Goal: Information Seeking & Learning: Find specific fact

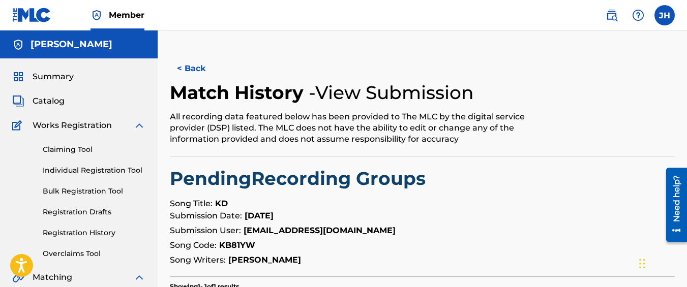
click at [672, 12] on label at bounding box center [664, 15] width 20 height 20
click at [664, 15] on input "JH Jafar Hasan lilfar44@gmail.com Notification Preferences Profile Log out" at bounding box center [664, 15] width 0 height 0
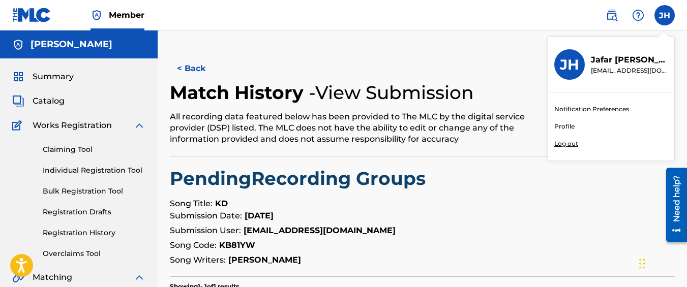
click at [567, 146] on p "Log out" at bounding box center [566, 143] width 24 height 9
click at [664, 15] on input "JH Jafar Hasan lilfar44@gmail.com Notification Preferences Profile Log out" at bounding box center [664, 15] width 0 height 0
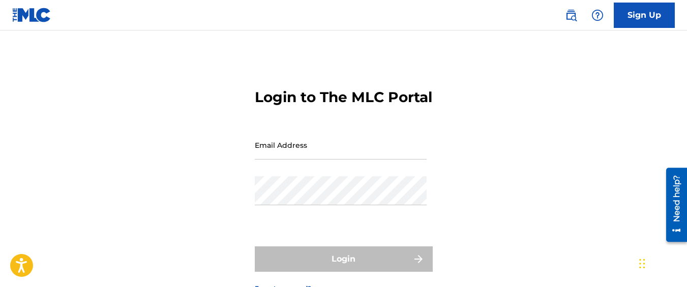
type input "[EMAIL_ADDRESS][DOMAIN_NAME]"
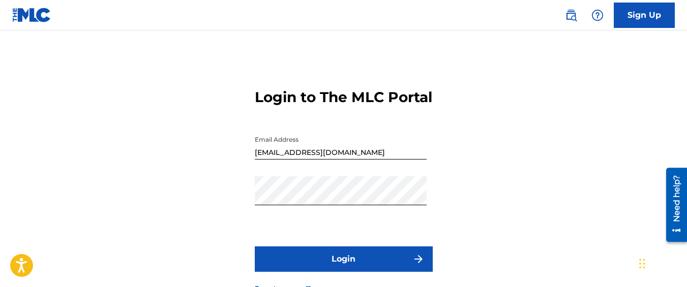
click at [332, 267] on button "Login" at bounding box center [344, 258] width 178 height 25
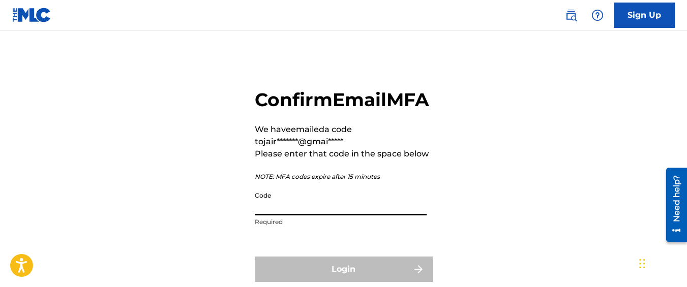
click at [262, 215] on input "Code" at bounding box center [341, 201] width 172 height 29
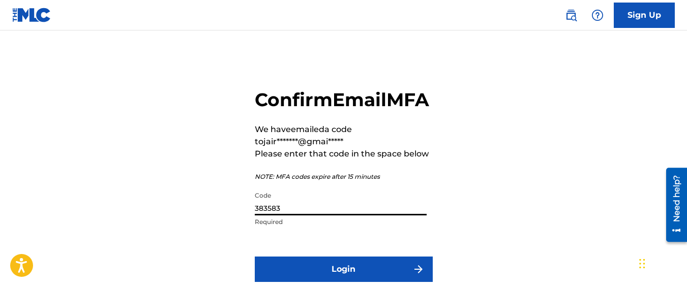
type input "383583"
click at [255, 257] on button "Login" at bounding box center [344, 269] width 178 height 25
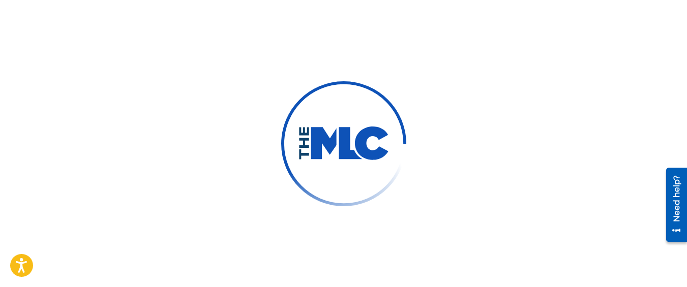
scroll to position [65, 0]
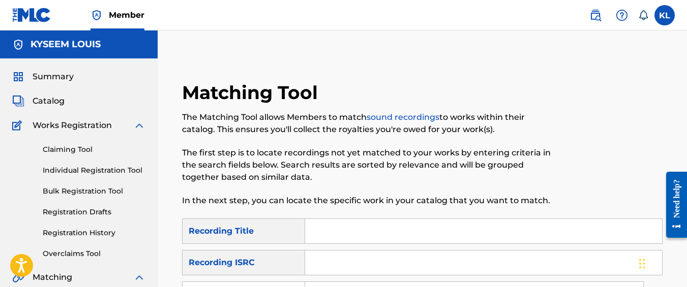
scroll to position [5, 0]
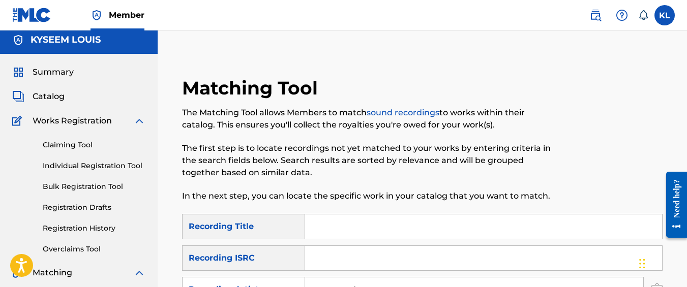
click at [655, 22] on div "KL KL Kyseem Louis billionaireboysllc@gmail.com Notification Preferences Profil…" at bounding box center [627, 15] width 96 height 20
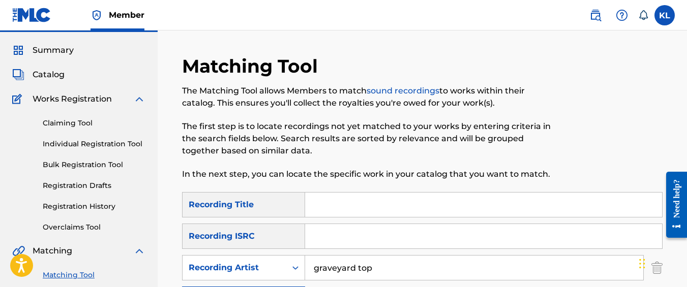
scroll to position [27, 0]
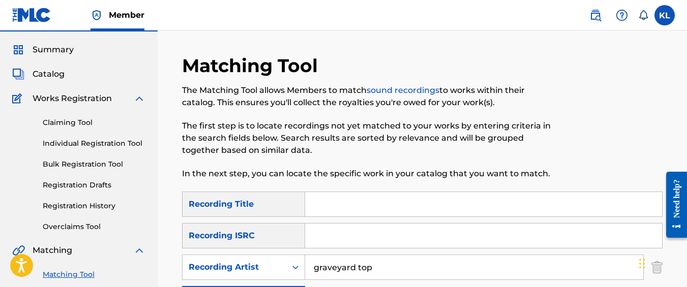
click at [384, 277] on input "graveyard top" at bounding box center [474, 267] width 338 height 24
type input "tideeglee"
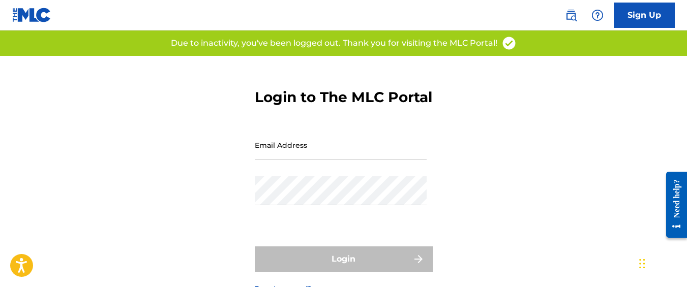
type input "[EMAIL_ADDRESS][DOMAIN_NAME]"
click at [280, 160] on input "[EMAIL_ADDRESS][DOMAIN_NAME]" at bounding box center [341, 145] width 172 height 29
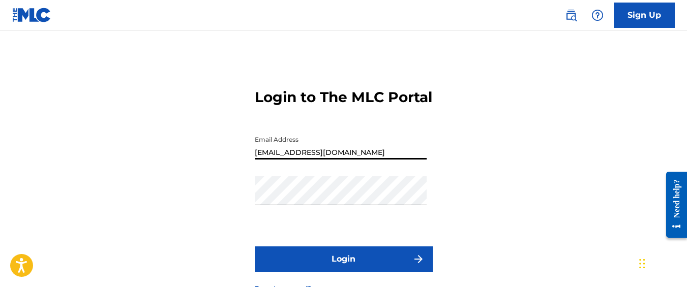
click at [352, 269] on button "Login" at bounding box center [344, 258] width 178 height 25
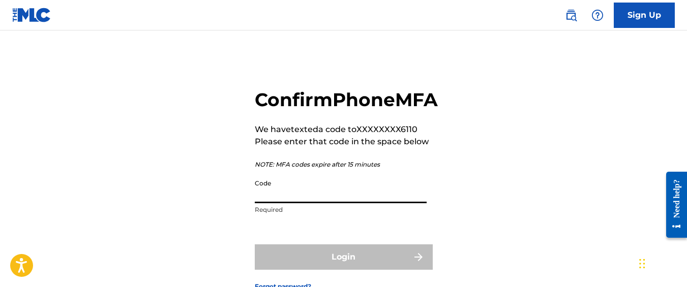
click at [319, 203] on input "Code" at bounding box center [341, 188] width 172 height 29
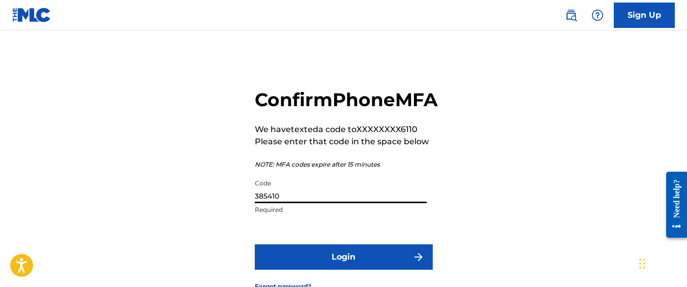
type input "385410"
click at [255, 244] on button "Login" at bounding box center [344, 256] width 178 height 25
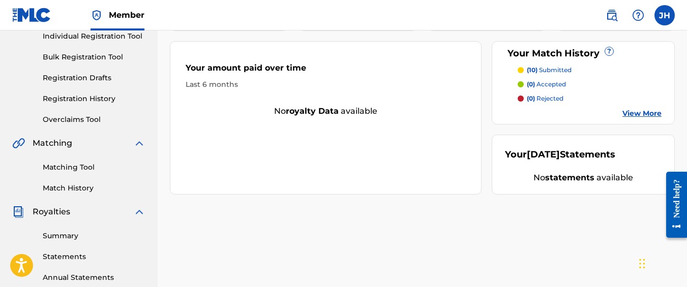
scroll to position [136, 0]
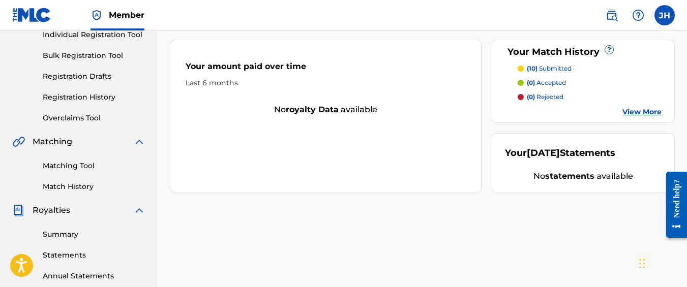
click at [97, 101] on link "Registration History" at bounding box center [94, 97] width 103 height 11
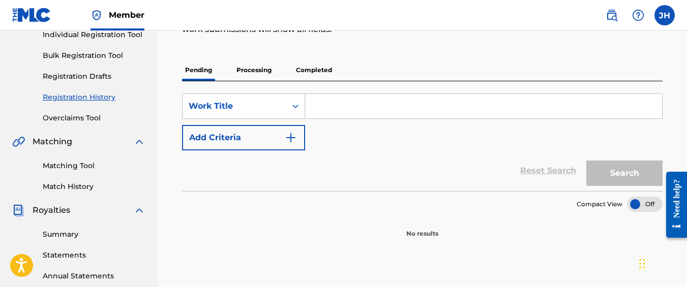
scroll to position [136, 0]
click at [83, 171] on div "Matching Tool Match History" at bounding box center [78, 169] width 133 height 44
click at [81, 167] on link "Matching Tool" at bounding box center [94, 165] width 103 height 11
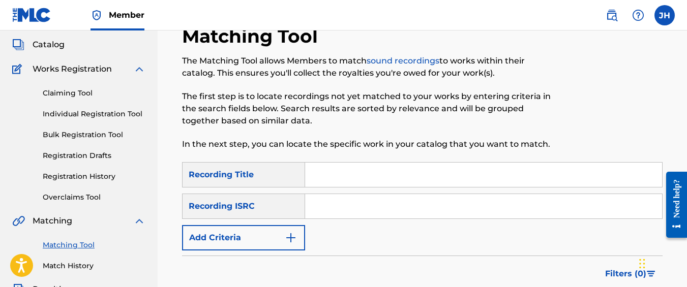
scroll to position [57, 0]
click at [251, 252] on form "SearchWithCriteriac7cea0c0-0d73-4684-a8ae-68d0b6a2852f Recording Title SearchWi…" at bounding box center [422, 247] width 480 height 171
click at [244, 245] on button "Add Criteria" at bounding box center [243, 237] width 123 height 25
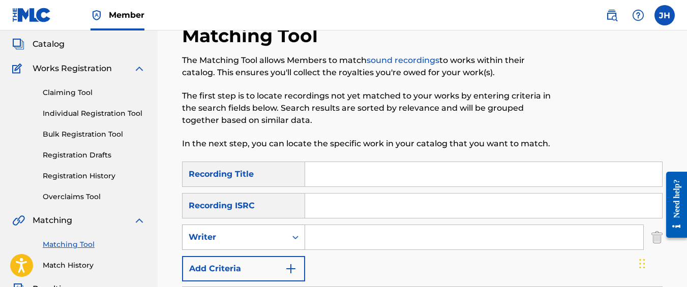
click at [241, 242] on div "Writer" at bounding box center [234, 237] width 91 height 12
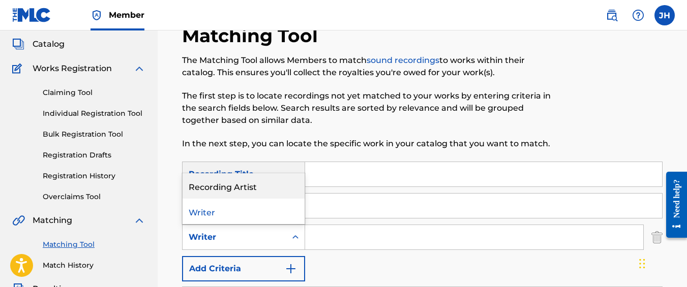
click at [242, 192] on div "Recording Artist" at bounding box center [243, 185] width 122 height 25
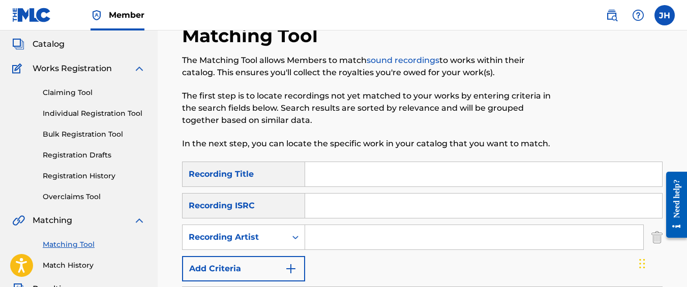
click at [346, 230] on input "Search Form" at bounding box center [474, 237] width 338 height 24
type input "tideeglee"
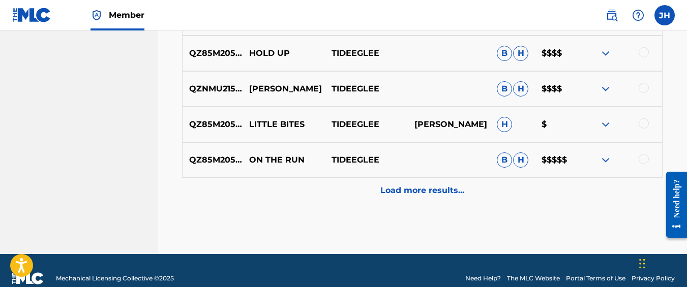
scroll to position [639, 0]
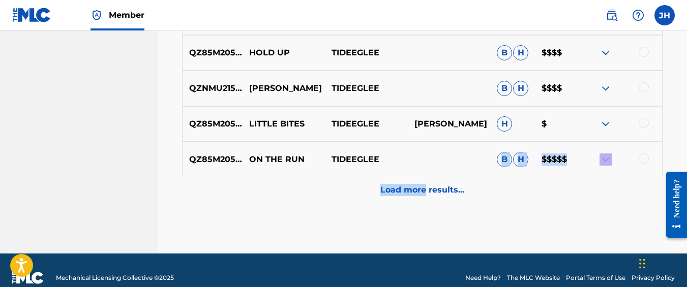
drag, startPoint x: 424, startPoint y: 198, endPoint x: 423, endPoint y: 169, distance: 28.5
click at [423, 169] on div "QZNMU2153550 BOOMING TIDEEGLEE B H $$$$ QZNMU2153549 CANAVAS TIDEEGLEE B H $$$$…" at bounding box center [422, 12] width 480 height 381
drag, startPoint x: 423, startPoint y: 169, endPoint x: 414, endPoint y: 180, distance: 14.8
click at [414, 180] on div "Load more results..." at bounding box center [422, 189] width 480 height 25
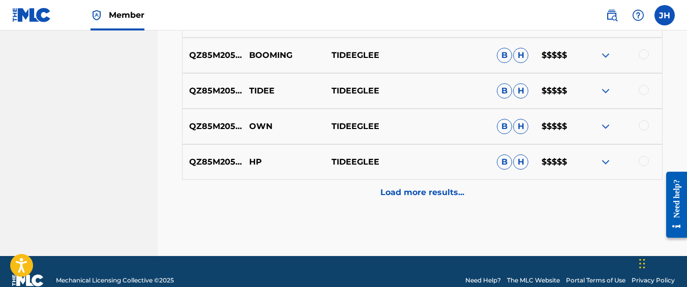
scroll to position [993, 0]
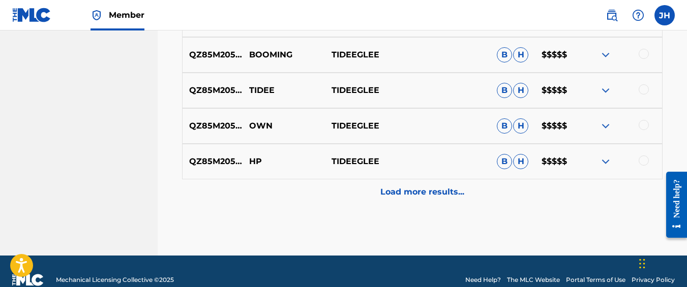
click at [397, 201] on div "Load more results..." at bounding box center [422, 191] width 480 height 25
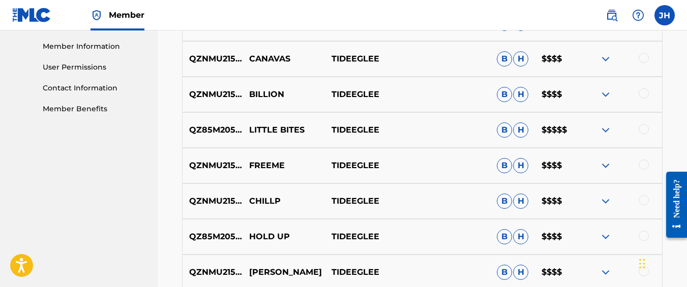
scroll to position [455, 0]
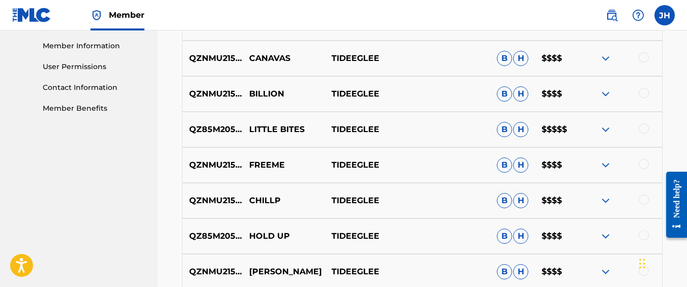
click at [606, 132] on img at bounding box center [605, 130] width 12 height 12
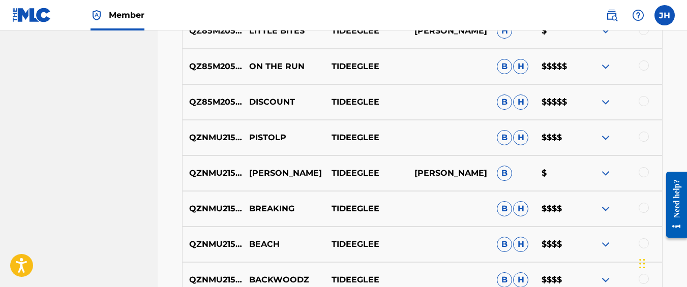
scroll to position [853, 0]
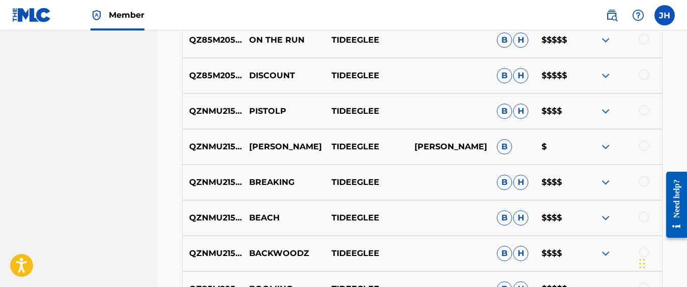
click at [608, 180] on img at bounding box center [605, 182] width 12 height 12
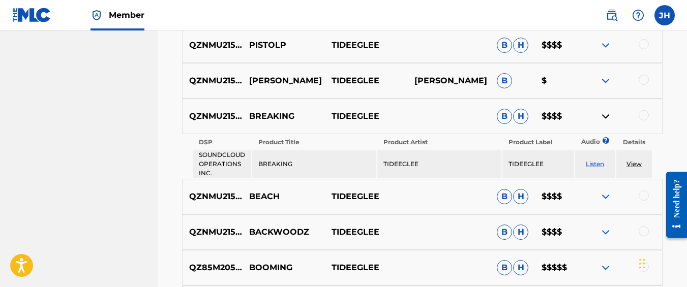
scroll to position [917, 0]
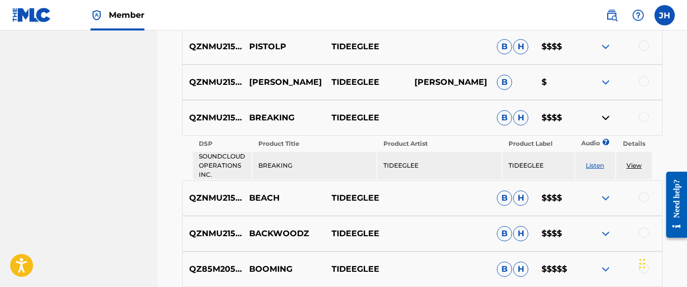
click at [608, 192] on img at bounding box center [605, 198] width 12 height 12
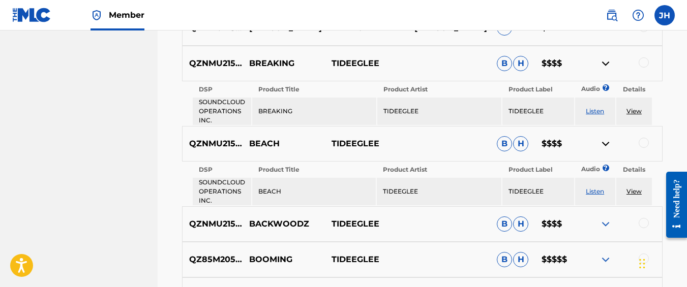
scroll to position [972, 0]
click at [606, 220] on img at bounding box center [605, 224] width 12 height 12
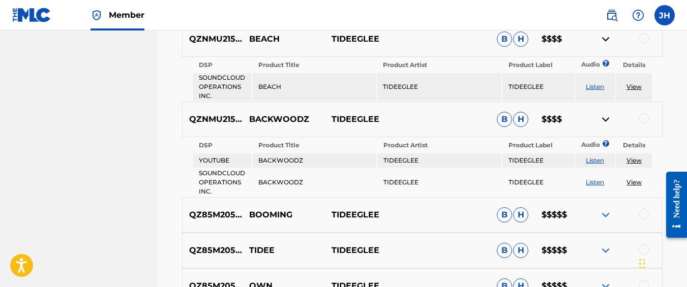
scroll to position [1077, 0]
click at [608, 216] on img at bounding box center [605, 214] width 12 height 12
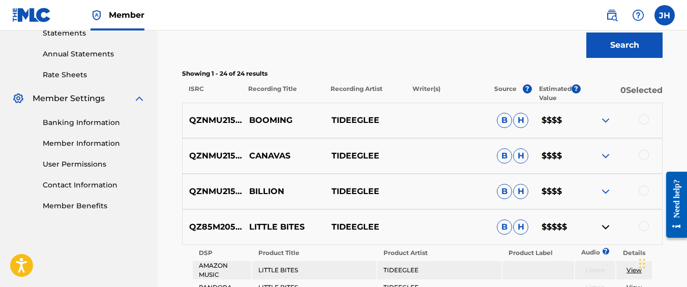
scroll to position [357, 0]
click at [593, 148] on div "QZNMU2153549 CANAVAS TIDEEGLEE B H $$$$" at bounding box center [422, 157] width 480 height 36
click at [603, 124] on img at bounding box center [605, 121] width 12 height 12
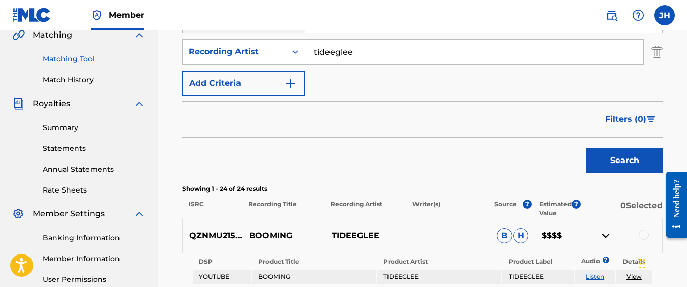
scroll to position [242, 0]
click at [530, 118] on div "Filters ( 0 )" at bounding box center [422, 120] width 480 height 37
click at [658, 14] on label at bounding box center [664, 15] width 20 height 20
click at [664, 15] on input "JH Jafar Hasan lilfar44@gmail.com Notification Preferences Profile Log out" at bounding box center [664, 15] width 0 height 0
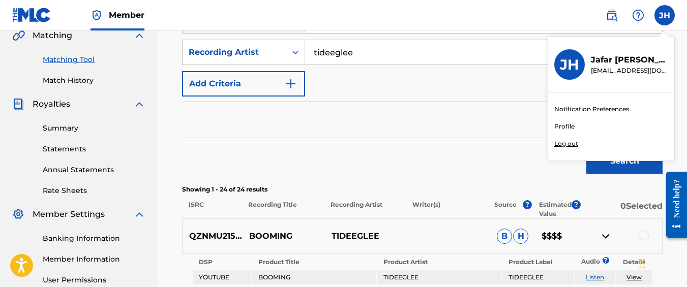
click at [560, 142] on p "Log out" at bounding box center [566, 143] width 24 height 9
click at [664, 15] on input "JH Jafar Hasan lilfar44@gmail.com Notification Preferences Profile Log out" at bounding box center [664, 15] width 0 height 0
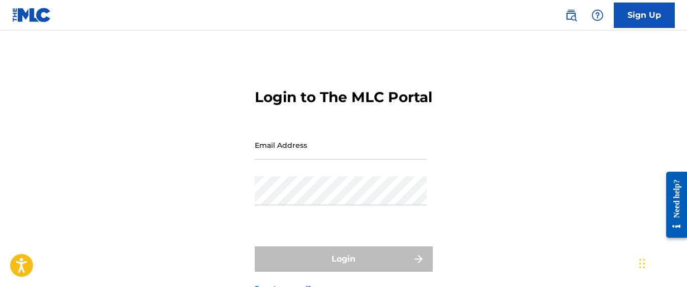
type input "lilfar44@gmail.com"
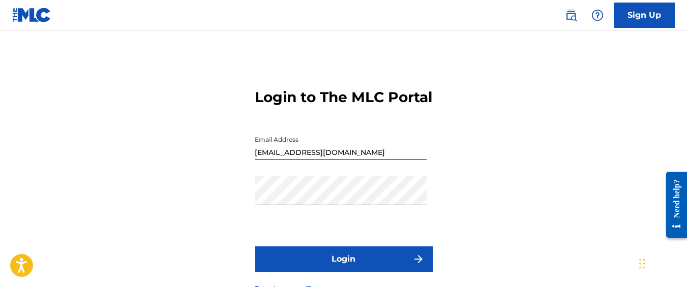
click at [336, 158] on input "lilfar44@gmail.com" at bounding box center [341, 145] width 172 height 29
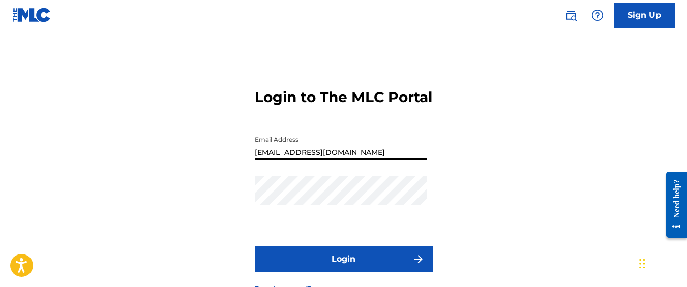
type input "[EMAIL_ADDRESS][DOMAIN_NAME]"
click at [255, 246] on button "Login" at bounding box center [344, 258] width 178 height 25
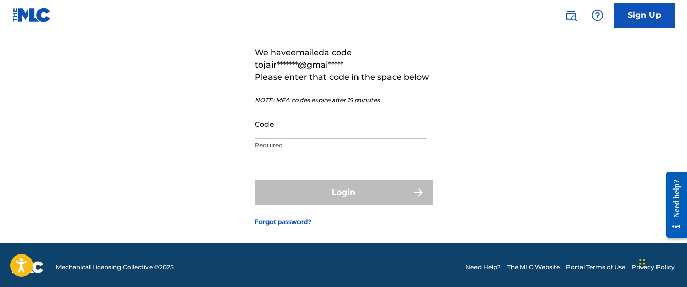
scroll to position [77, 0]
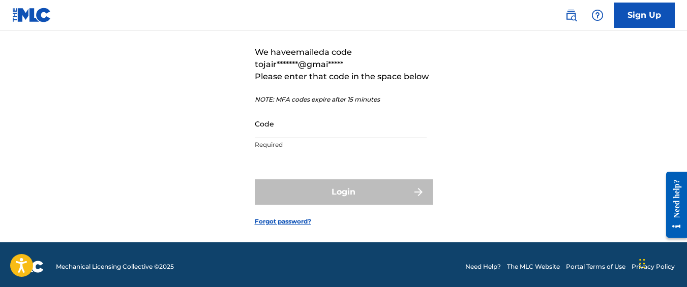
click at [341, 138] on input "Code" at bounding box center [341, 123] width 172 height 29
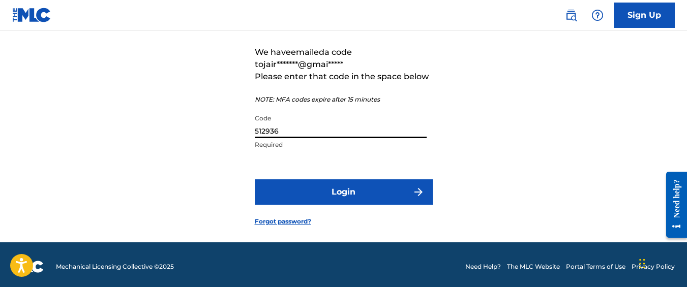
type input "512936"
click at [255, 179] on button "Login" at bounding box center [344, 191] width 178 height 25
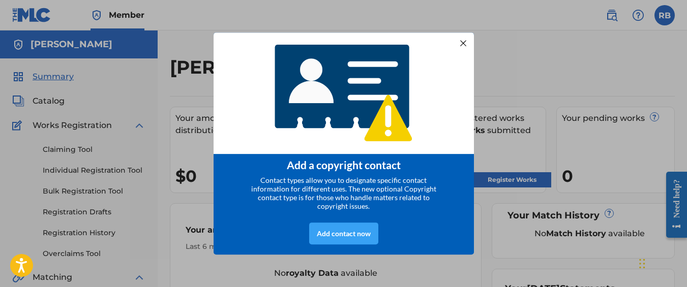
click at [361, 234] on div "Add contact now" at bounding box center [343, 234] width 69 height 22
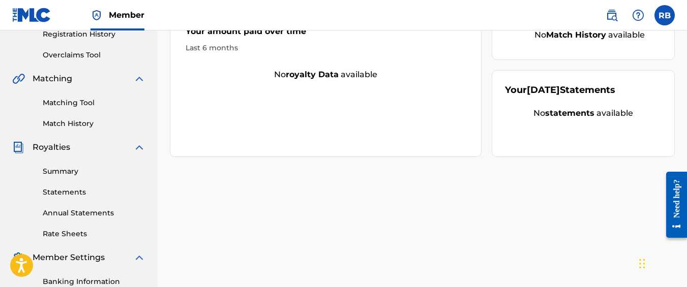
scroll to position [343, 0]
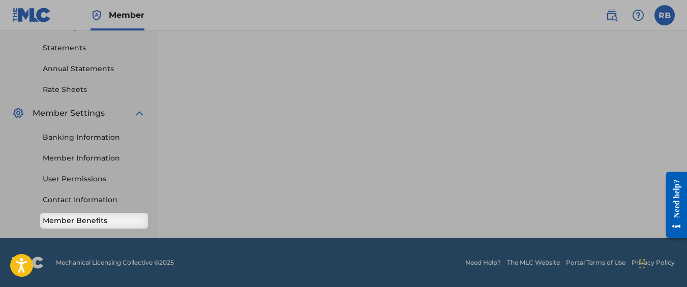
click at [125, 218] on link "Member Benefits" at bounding box center [94, 220] width 103 height 11
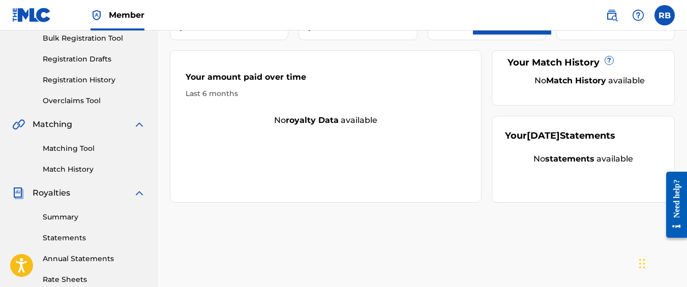
scroll to position [153, 0]
click at [82, 152] on link "Matching Tool" at bounding box center [94, 148] width 103 height 11
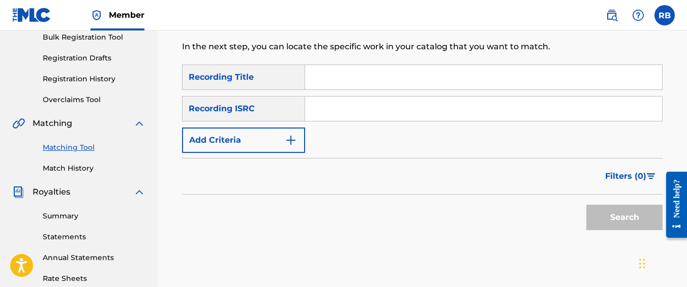
scroll to position [155, 0]
click at [252, 146] on button "Add Criteria" at bounding box center [243, 139] width 123 height 25
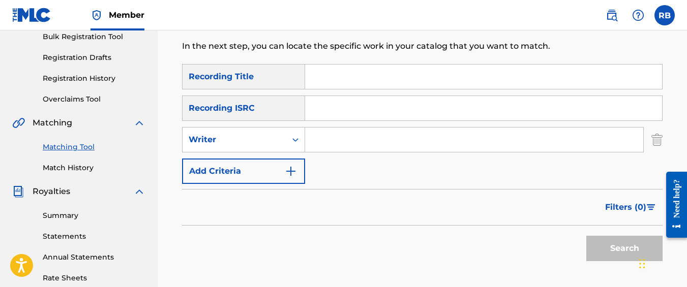
click at [252, 146] on div "Writer" at bounding box center [234, 139] width 104 height 19
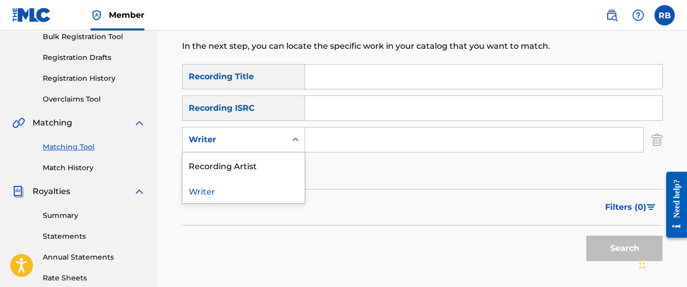
click at [252, 146] on div "Writer" at bounding box center [234, 139] width 104 height 19
click at [254, 150] on div "Writer" at bounding box center [243, 139] width 123 height 25
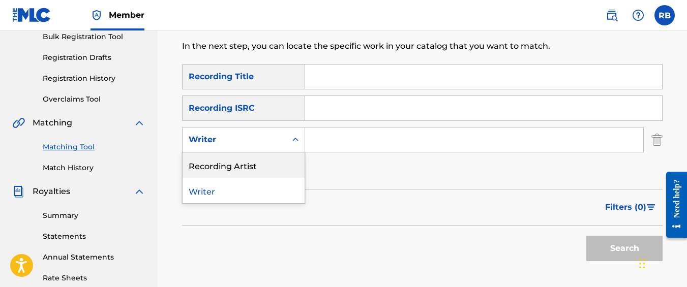
click at [261, 177] on div "Recording Artist" at bounding box center [243, 164] width 122 height 25
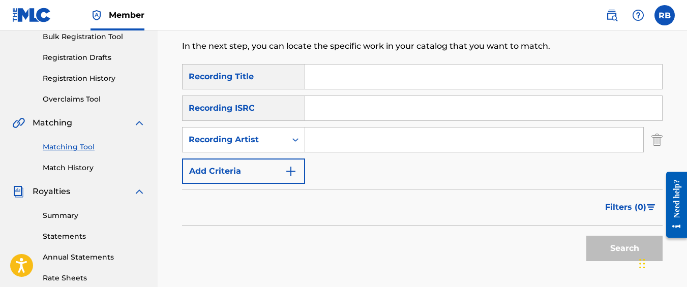
click at [316, 145] on input "Search Form" at bounding box center [474, 140] width 338 height 24
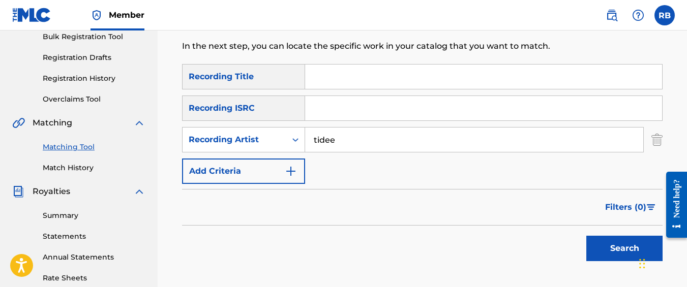
type input "tideeglee"
click at [586, 236] on button "Search" at bounding box center [624, 248] width 76 height 25
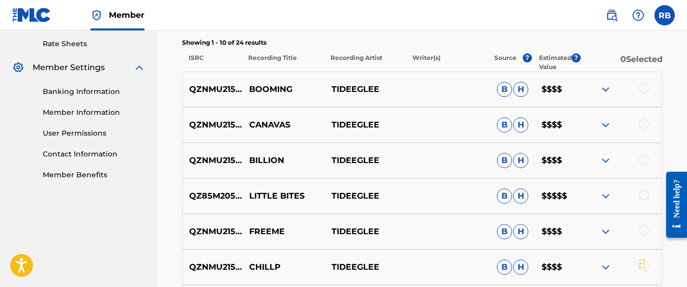
scroll to position [350, 0]
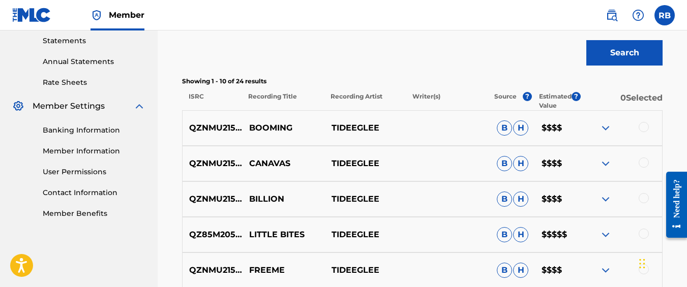
click at [233, 127] on p "QZNMU2153550" at bounding box center [212, 128] width 60 height 12
copy p "QZNMU2153550"
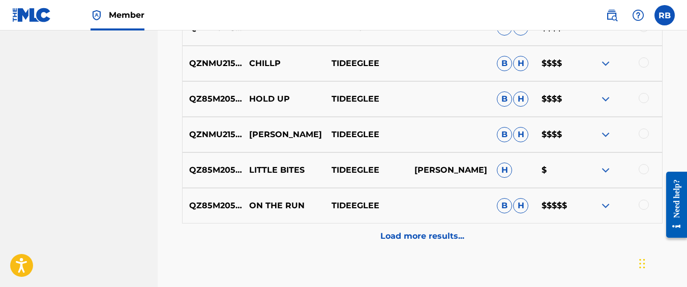
scroll to position [629, 0]
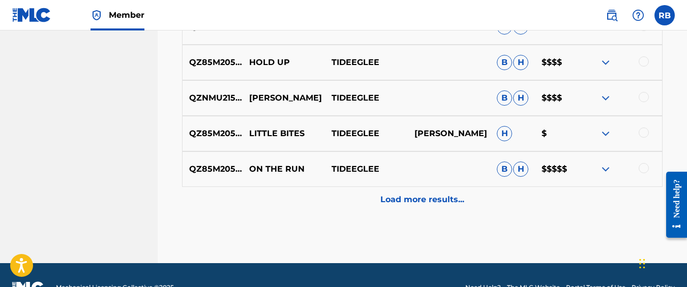
click at [255, 197] on div "Load more results..." at bounding box center [422, 199] width 480 height 25
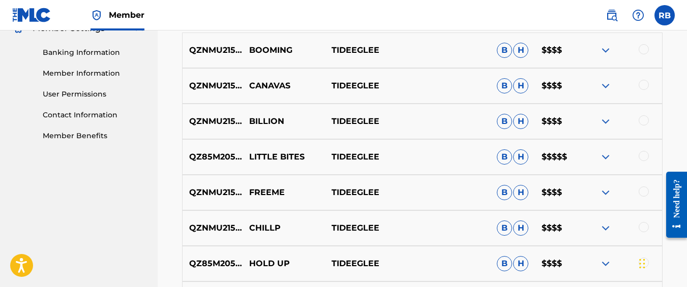
scroll to position [1010, 0]
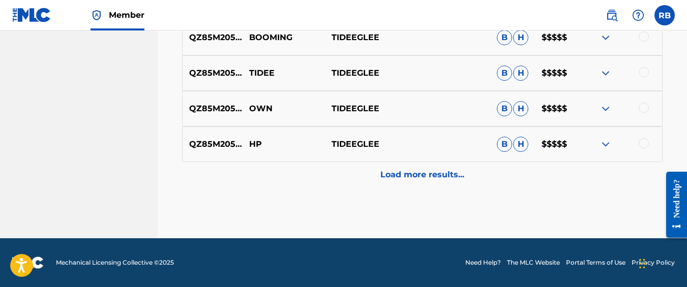
click at [251, 167] on div "Load more results..." at bounding box center [422, 174] width 480 height 25
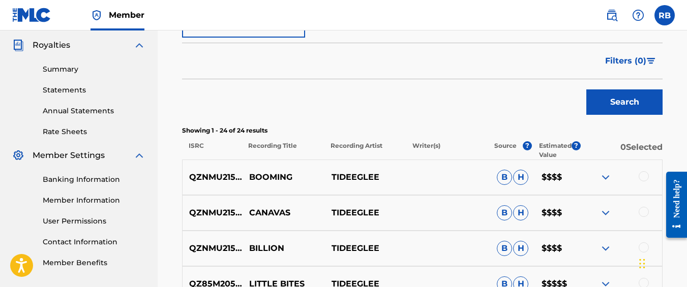
scroll to position [311, 0]
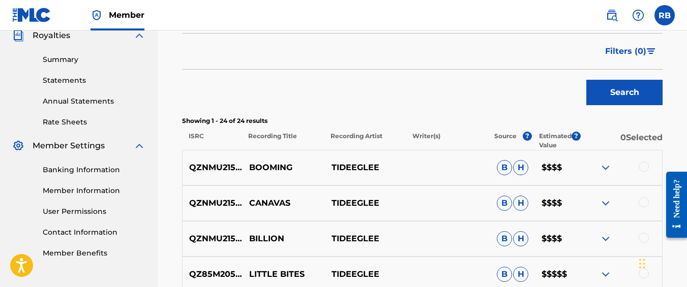
click at [226, 173] on p "QZNMU2153550" at bounding box center [212, 168] width 60 height 12
click at [224, 169] on p "QZNMU2153550" at bounding box center [212, 168] width 60 height 12
copy p "QZNMU2153550"
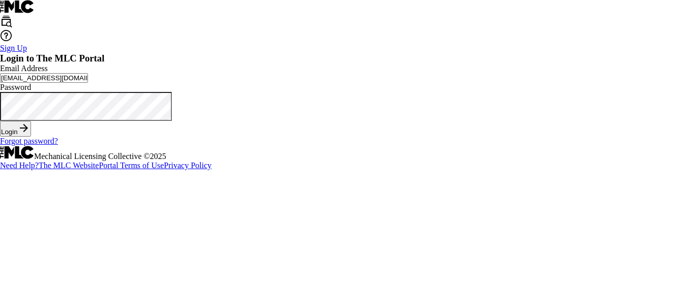
click at [31, 137] on button "Login" at bounding box center [15, 129] width 31 height 16
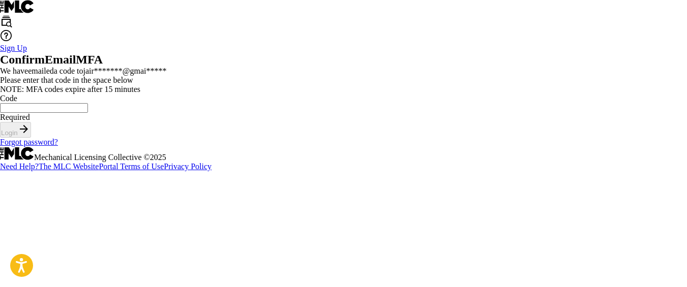
click at [88, 113] on input "Code" at bounding box center [44, 108] width 88 height 10
type input "012845"
click at [0, 122] on button "Login" at bounding box center [15, 130] width 31 height 16
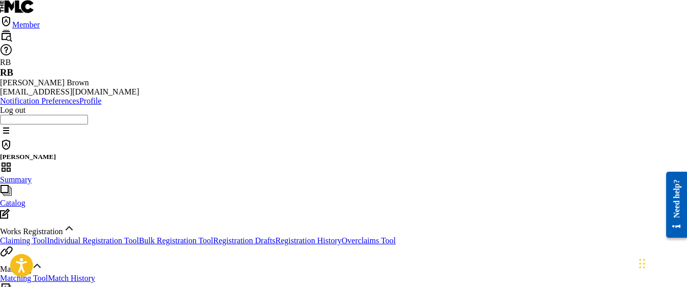
click at [134, 236] on div "Claiming Tool Individual Registration Tool Bulk Registration Tool Registration …" at bounding box center [343, 240] width 687 height 9
click at [120, 236] on link "Individual Registration Tool" at bounding box center [93, 240] width 92 height 9
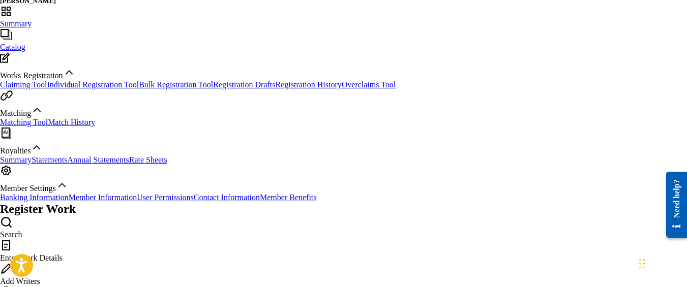
scroll to position [157, 0]
type input "Booming"
type input "[PERSON_NAME]"
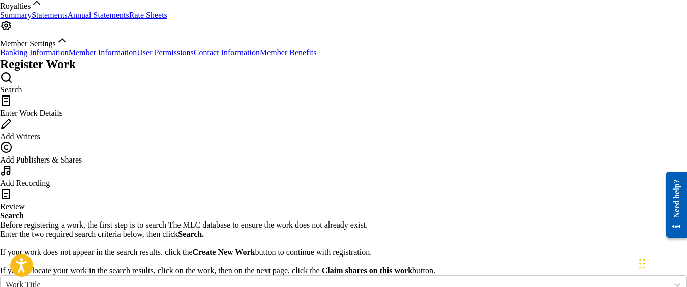
scroll to position [364, 0]
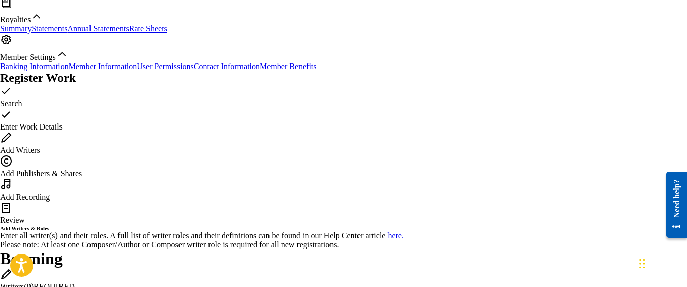
scroll to position [300, 0]
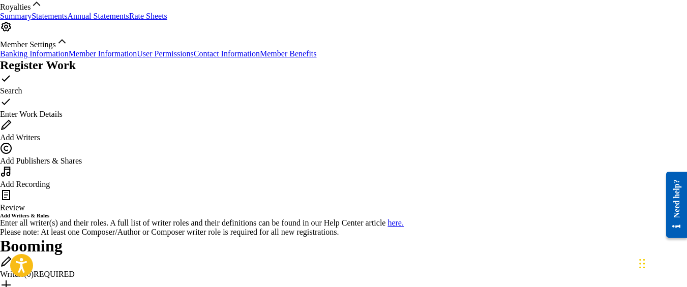
click at [353, 279] on div "Add Writer" at bounding box center [343, 290] width 687 height 23
radio input "true"
radio input "false"
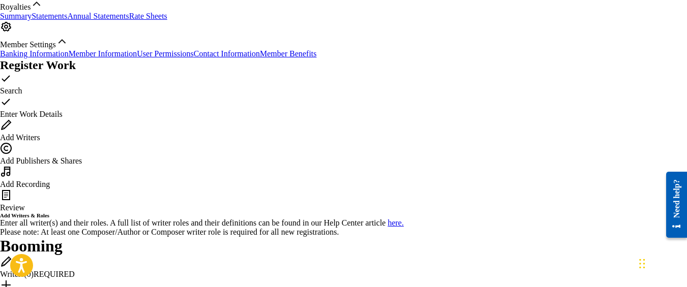
radio input "true"
type input "[PERSON_NAME]"
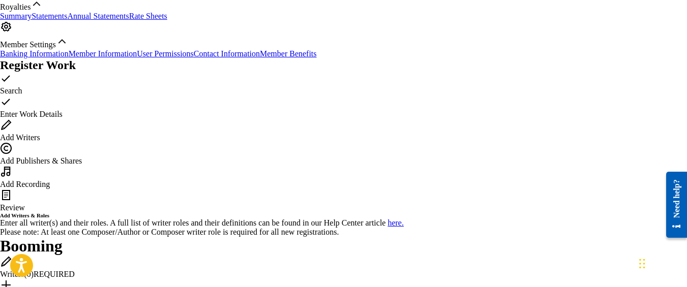
type input "Brown"
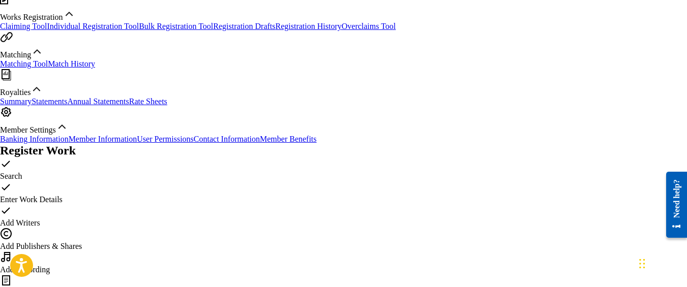
scroll to position [214, 0]
click at [48, 69] on link "Matching Tool" at bounding box center [24, 64] width 48 height 9
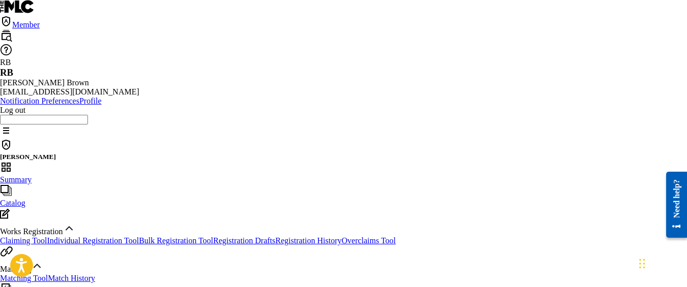
scroll to position [19, 0]
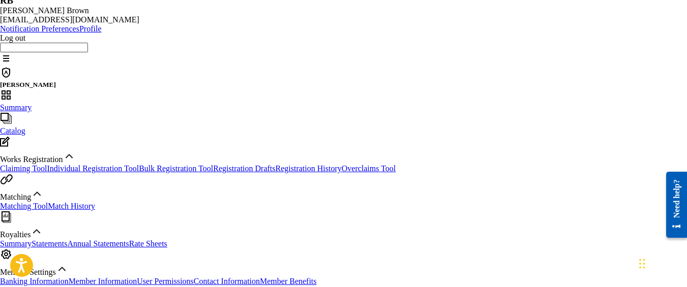
scroll to position [73, 0]
type input "4slimey"
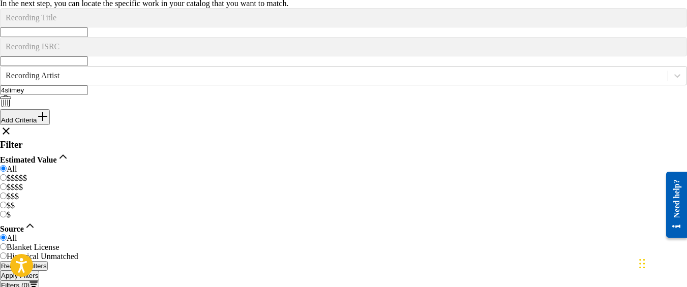
scroll to position [654, 0]
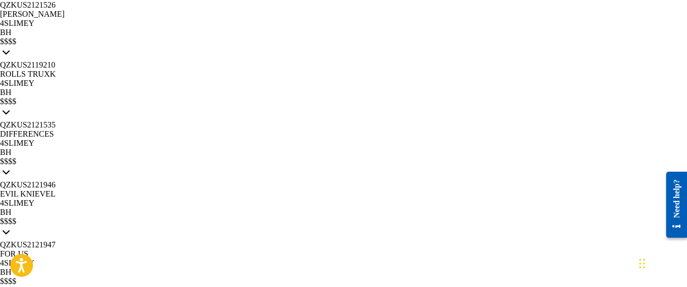
scroll to position [1366, 0]
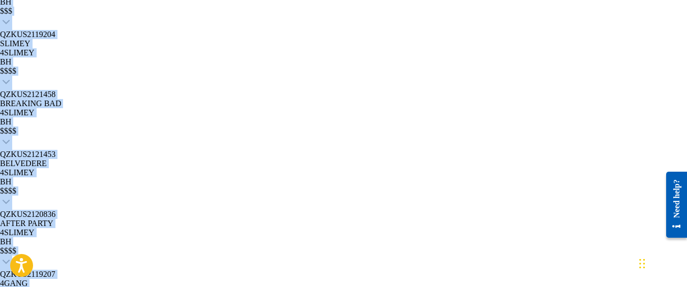
drag, startPoint x: 328, startPoint y: 173, endPoint x: 311, endPoint y: 180, distance: 18.7
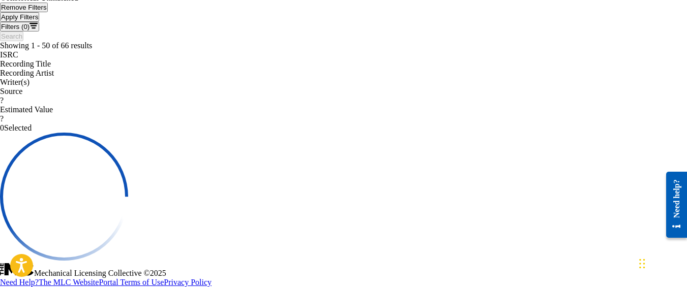
scroll to position [343, 0]
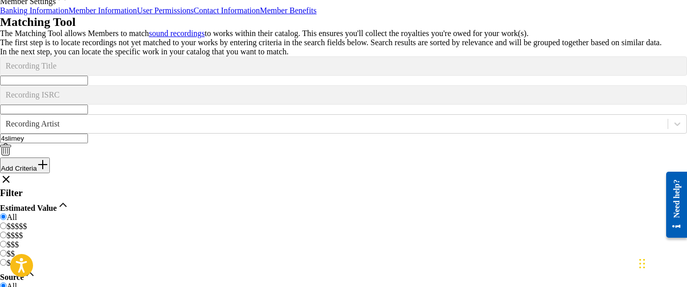
click at [317, 211] on div "Matching Tool The Matching Tool allows Members to match sound recordings to wor…" at bounding box center [343, 292] width 687 height 554
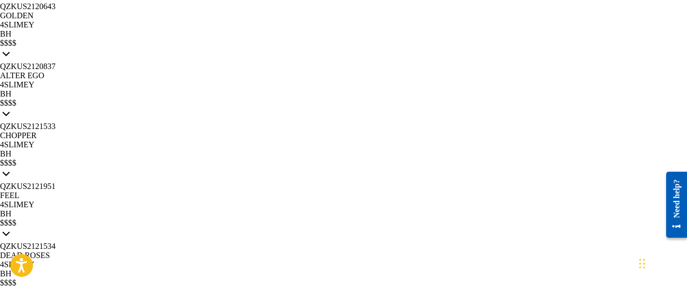
scroll to position [2383, 0]
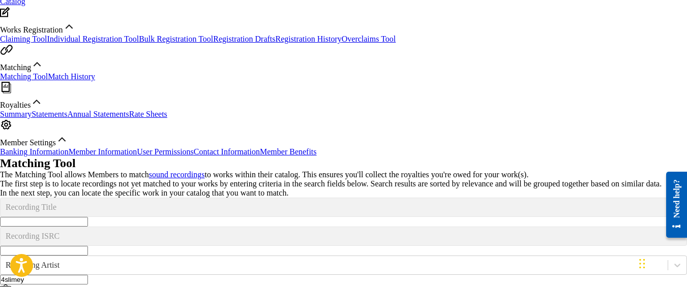
scroll to position [215, 0]
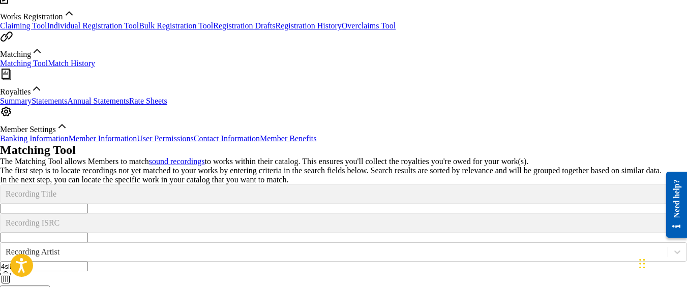
click at [88, 262] on input "4slimey" at bounding box center [44, 267] width 88 height 10
type input "nawfr6"
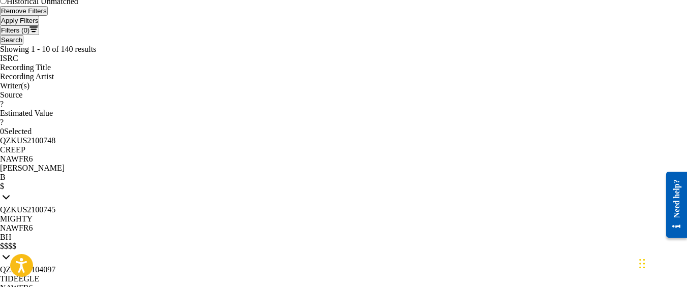
scroll to position [654, 0]
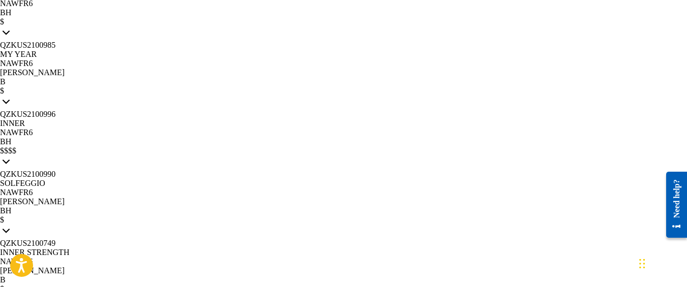
scroll to position [937, 0]
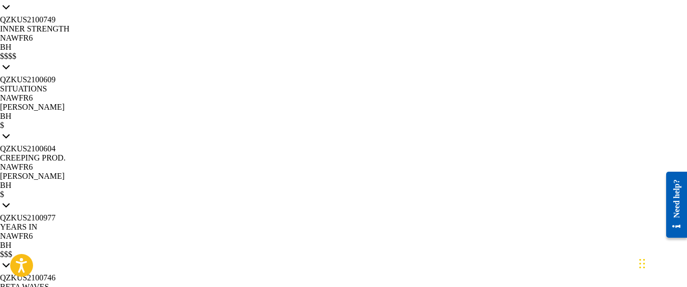
scroll to position [1366, 0]
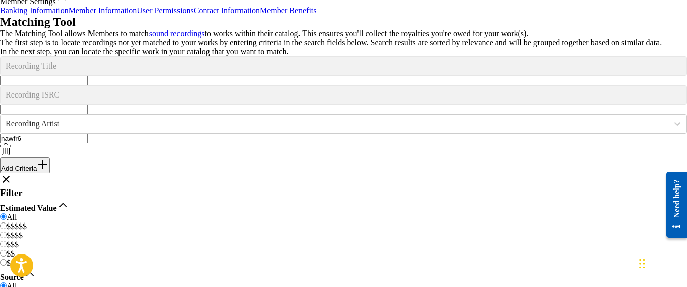
scroll to position [2696, 0]
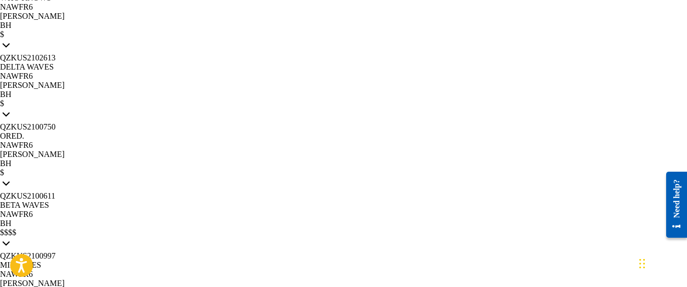
scroll to position [3500, 0]
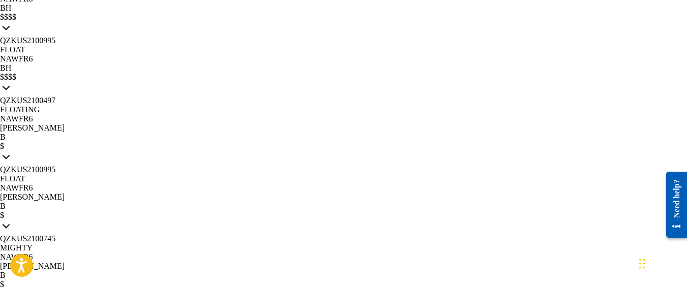
scroll to position [3856, 0]
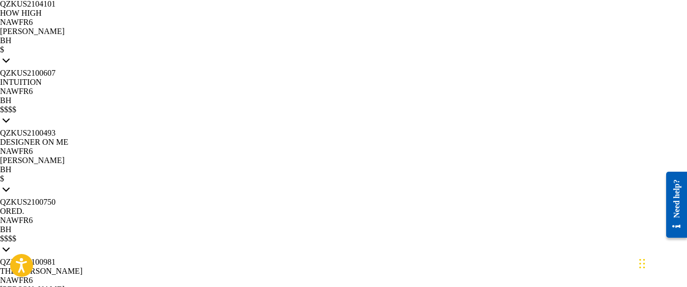
scroll to position [4212, 0]
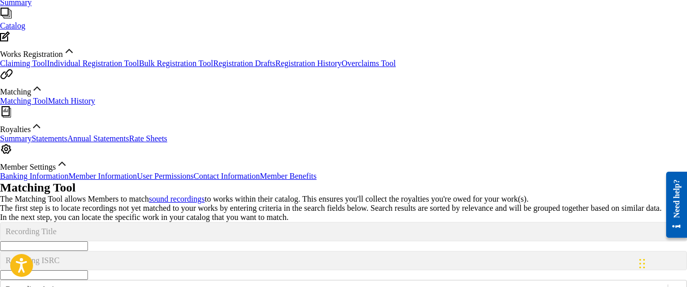
scroll to position [180, 0]
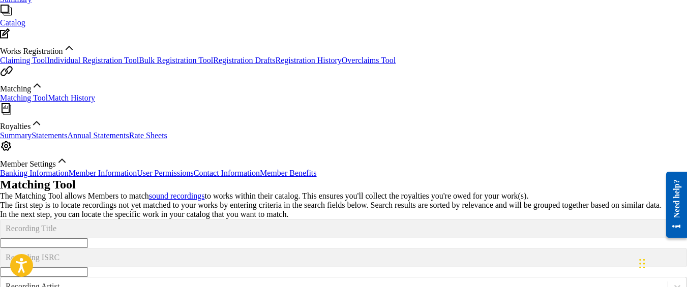
type input "hoodgucci"
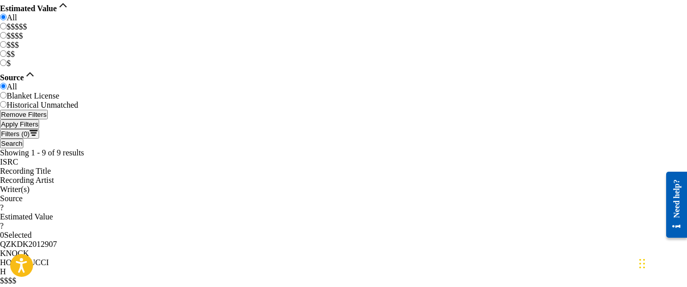
scroll to position [543, 0]
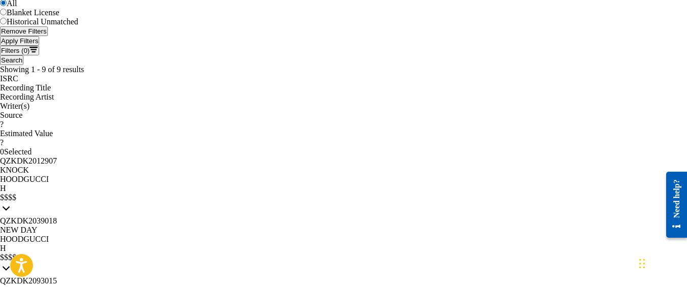
scroll to position [627, 0]
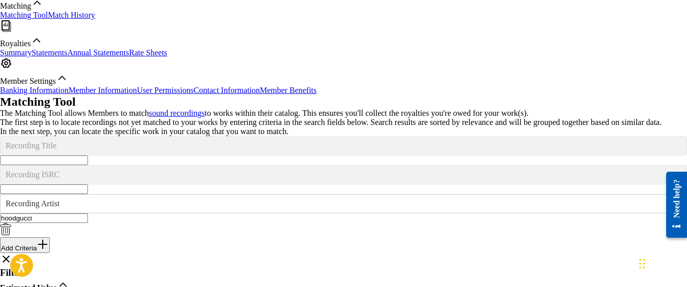
scroll to position [263, 0]
click at [88, 214] on input "hoodgucci" at bounding box center [44, 219] width 88 height 10
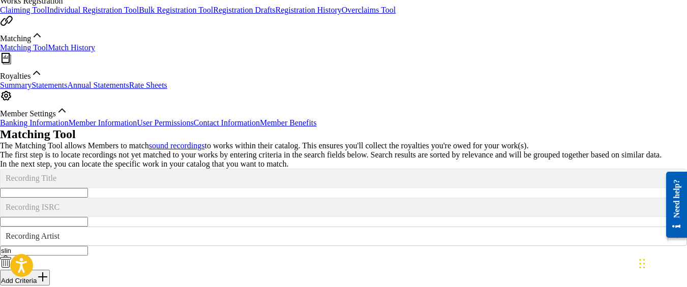
scroll to position [230, 0]
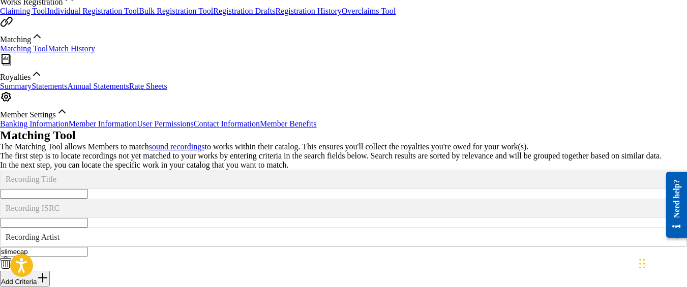
type input "slimecap"
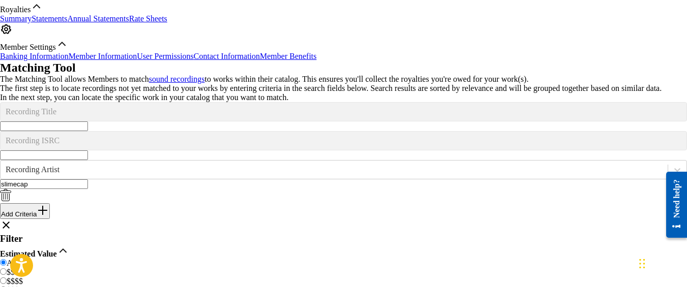
scroll to position [276, 0]
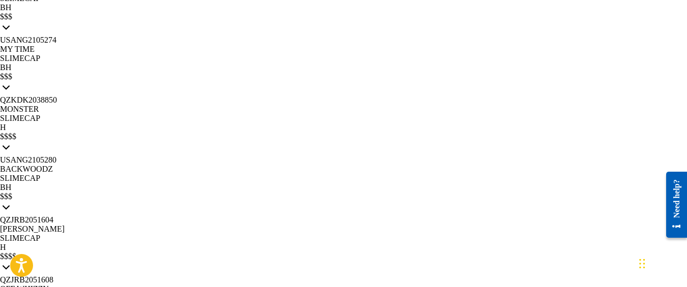
scroll to position [1204, 0]
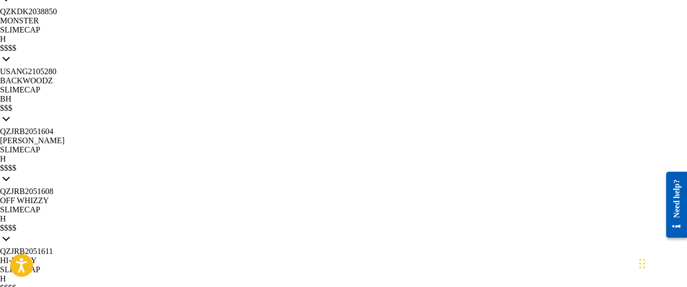
scroll to position [1278, 0]
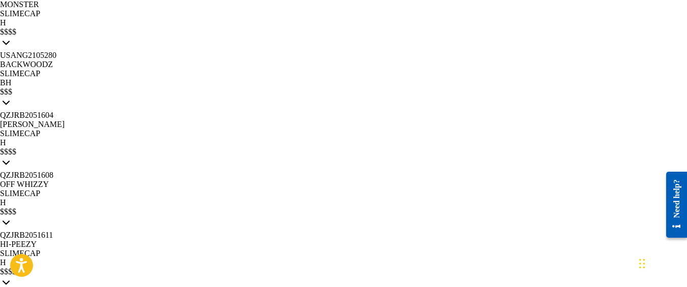
scroll to position [1288, 0]
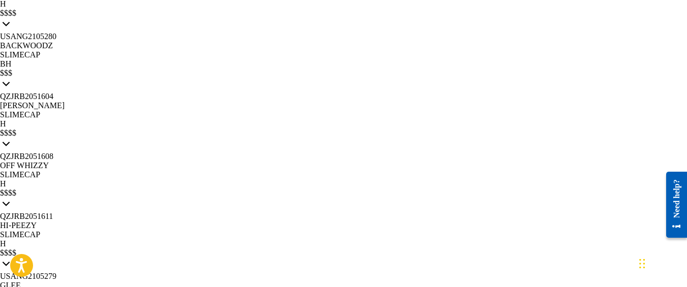
scroll to position [1319, 0]
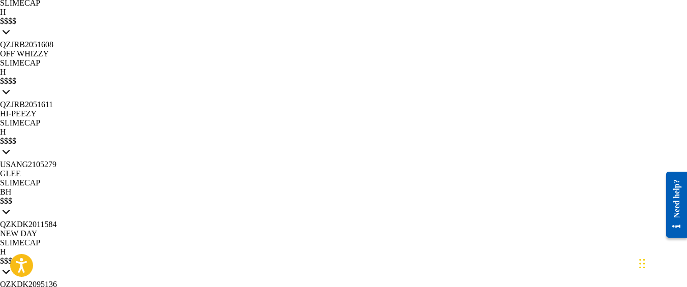
scroll to position [1427, 0]
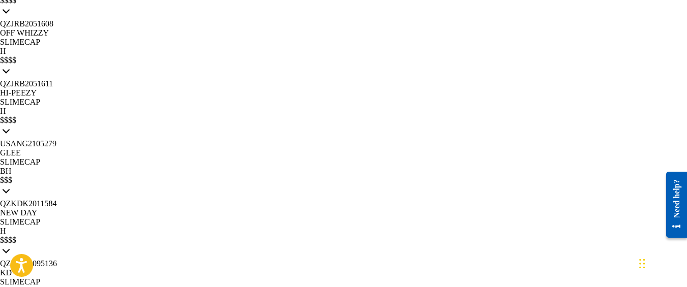
scroll to position [1445, 0]
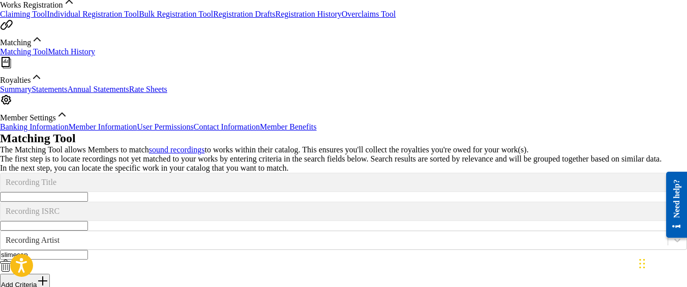
scroll to position [239, 0]
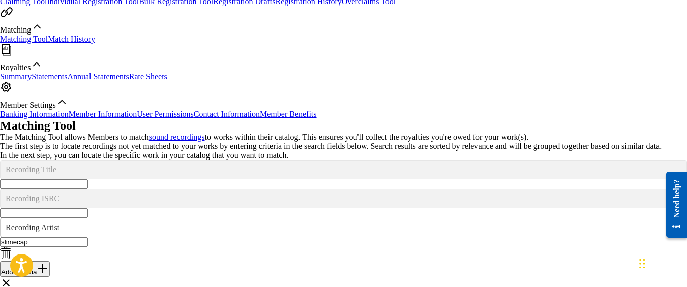
click at [88, 237] on input "slimecap" at bounding box center [44, 242] width 88 height 10
type input "billionaireboysent"
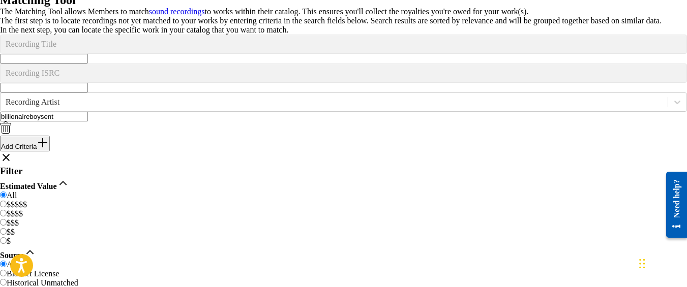
scroll to position [364, 0]
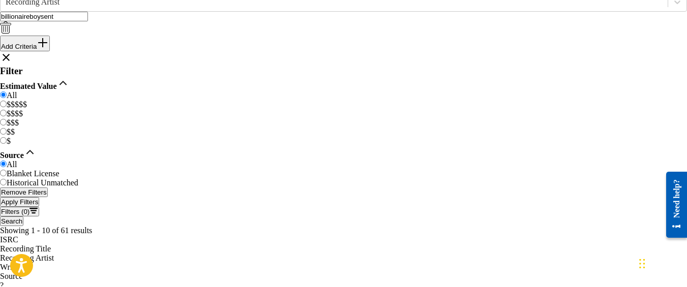
scroll to position [699, 0]
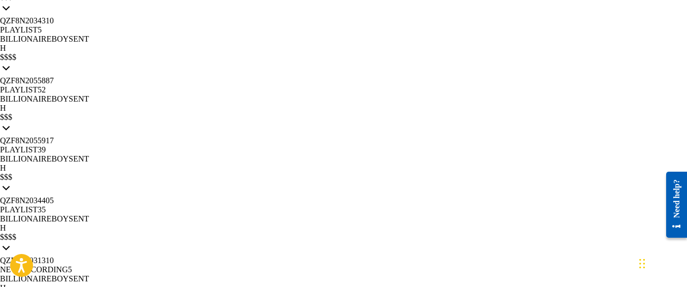
scroll to position [1356, 0]
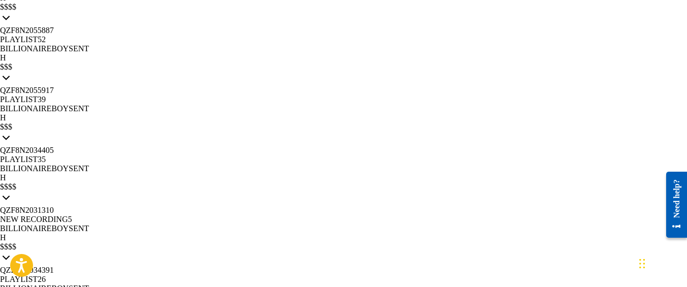
click at [385, 204] on div "Matching Tool The Matching Tool allows Members to match sound recordings to wor…" at bounding box center [343, 118] width 687 height 2233
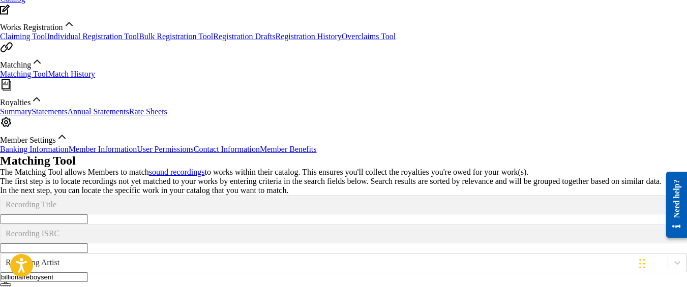
scroll to position [205, 0]
click at [88, 272] on input "billionaireboysent" at bounding box center [44, 277] width 88 height 10
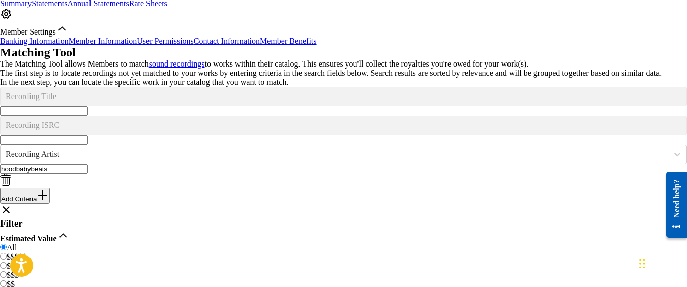
scroll to position [200, 0]
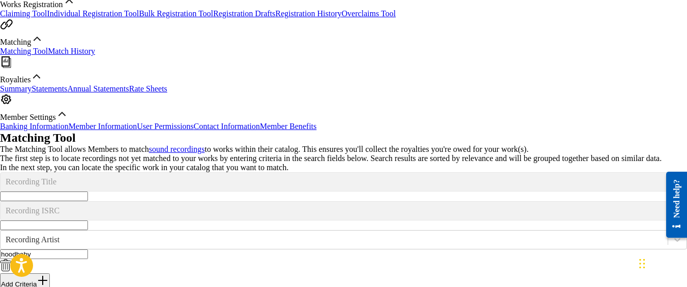
scroll to position [228, 0]
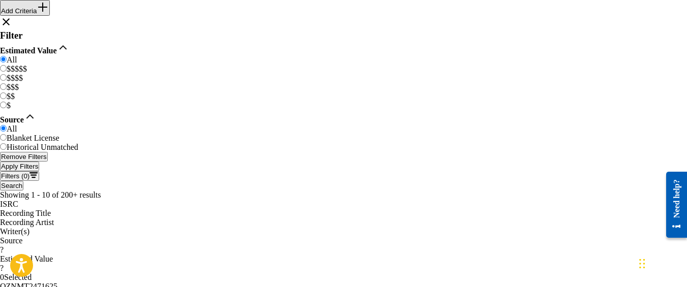
scroll to position [654, 0]
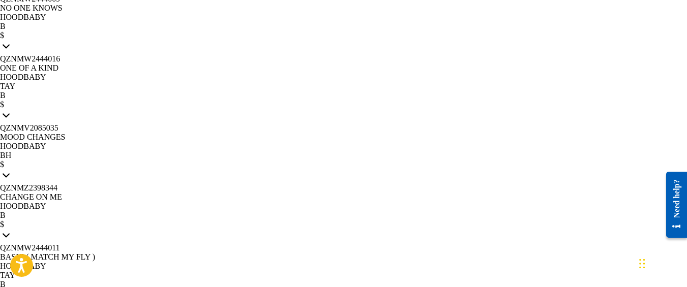
scroll to position [1010, 0]
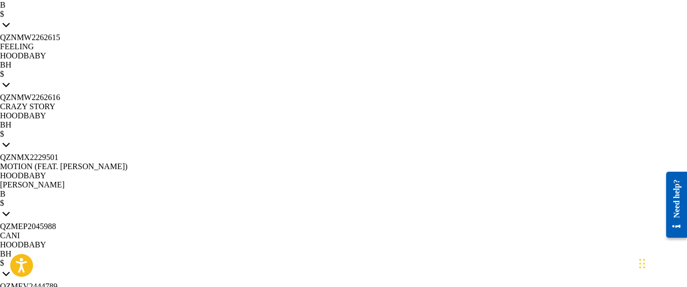
scroll to position [1267, 0]
drag, startPoint x: 613, startPoint y: 98, endPoint x: 594, endPoint y: 79, distance: 26.6
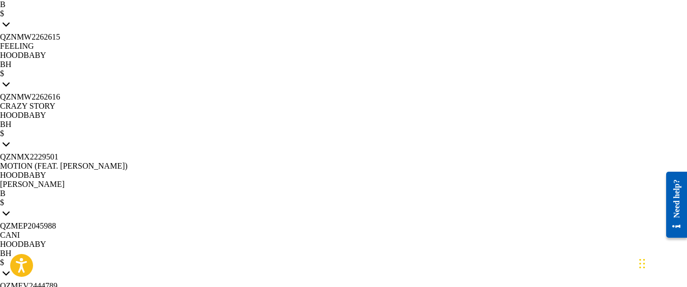
drag, startPoint x: 604, startPoint y: 103, endPoint x: 367, endPoint y: 148, distance: 240.6
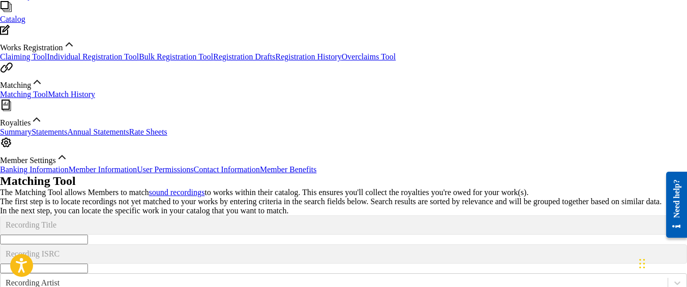
scroll to position [183, 0]
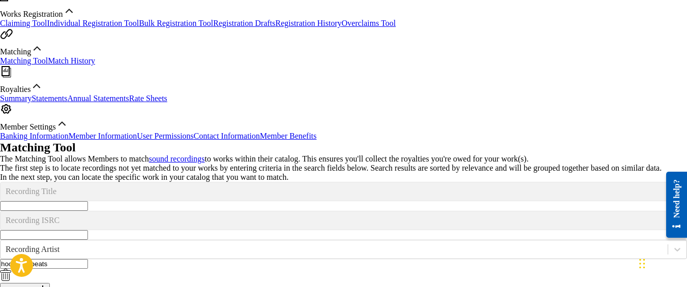
scroll to position [218, 0]
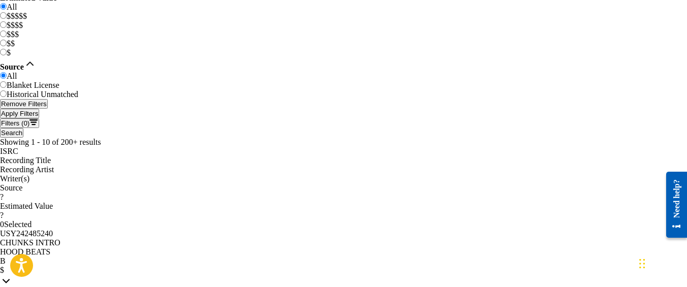
scroll to position [654, 0]
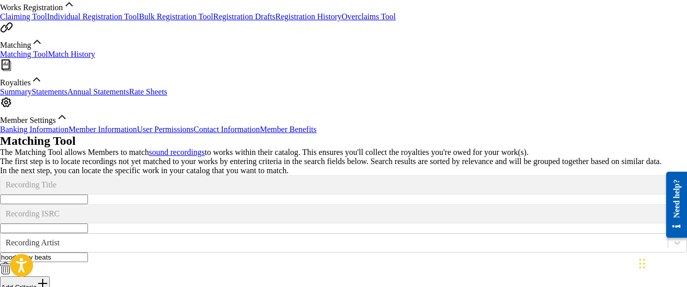
scroll to position [217, 0]
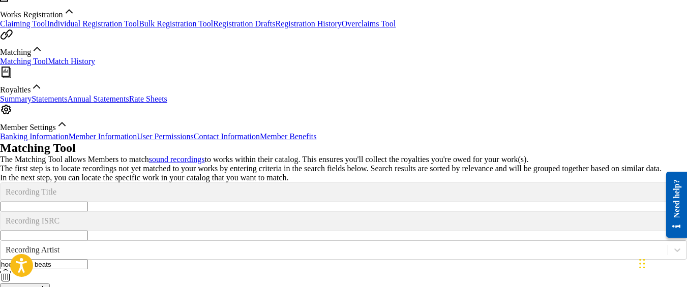
click at [88, 260] on input "hood baby beats" at bounding box center [44, 265] width 88 height 10
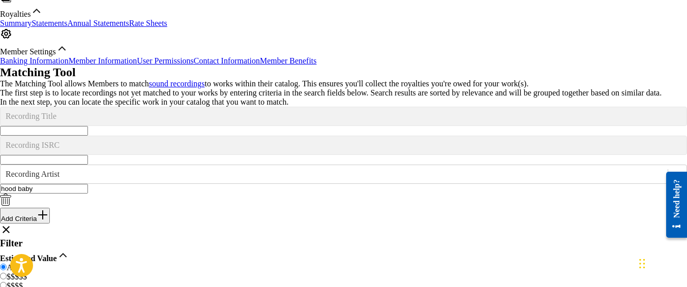
scroll to position [304, 0]
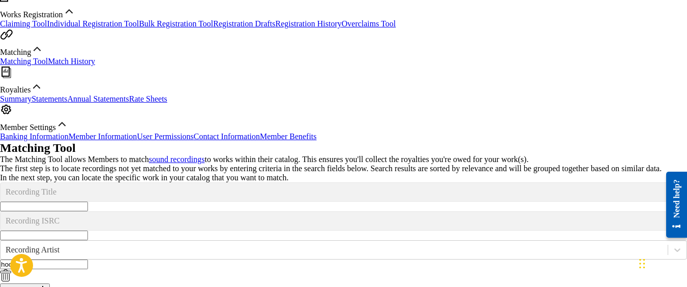
scroll to position [217, 0]
click at [88, 260] on input "hood baby" at bounding box center [44, 265] width 88 height 10
type input "hoodbaby"
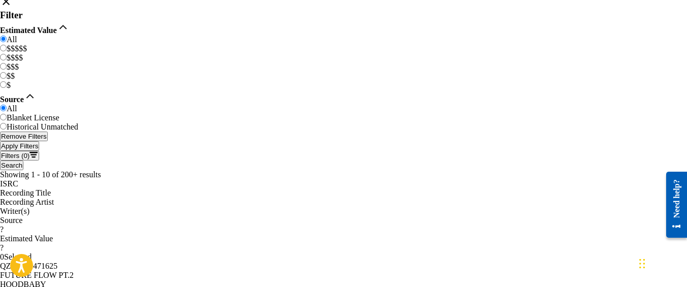
scroll to position [654, 0]
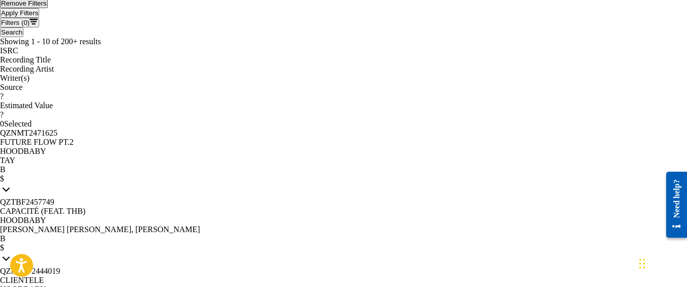
click at [403, 188] on div "Matching Tool The Matching Tool allows Members to match sound recordings to wor…" at bounding box center [343, 239] width 687 height 1070
click at [392, 188] on div "Matching Tool The Matching Tool allows Members to match sound recordings to wor…" at bounding box center [343, 239] width 687 height 1070
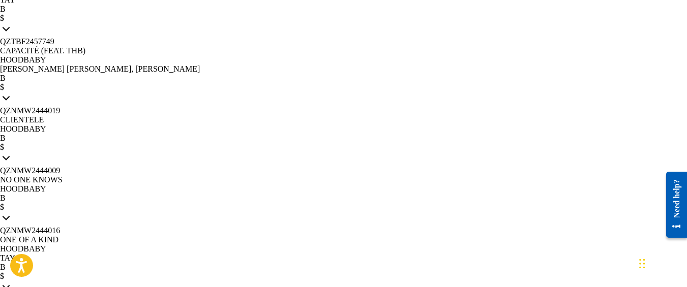
scroll to position [1010, 0]
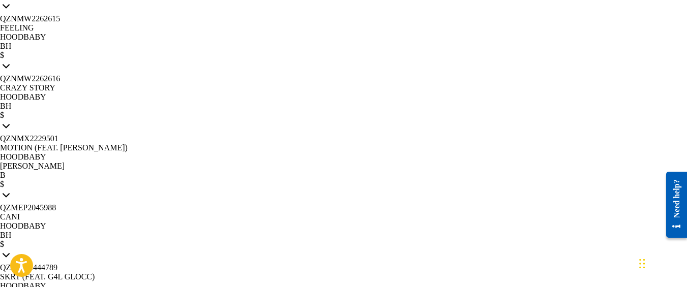
scroll to position [1281, 0]
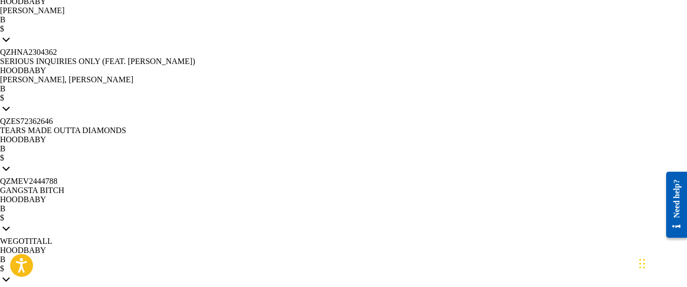
scroll to position [3144, 0]
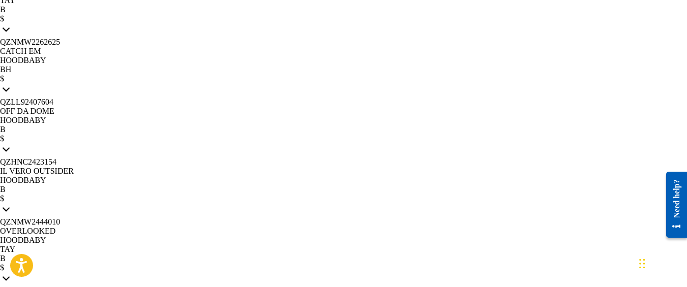
scroll to position [3500, 0]
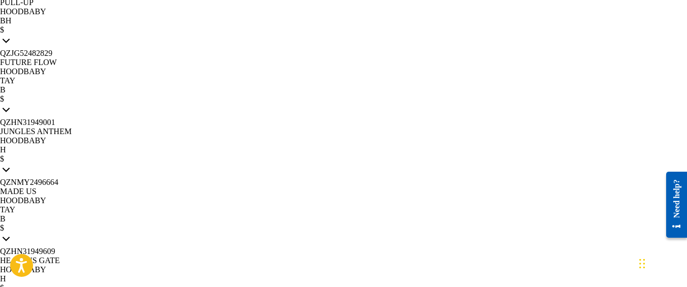
scroll to position [3856, 0]
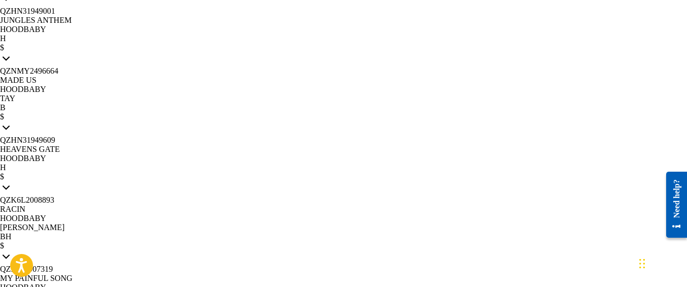
scroll to position [3964, 0]
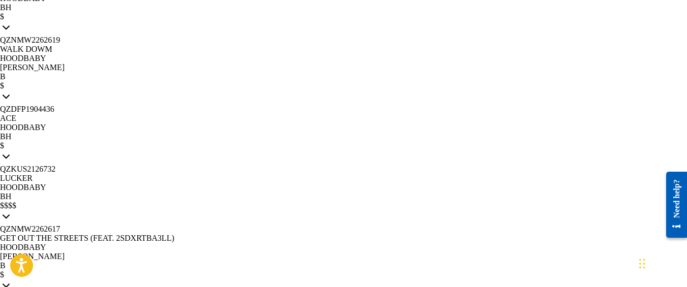
scroll to position [4568, 0]
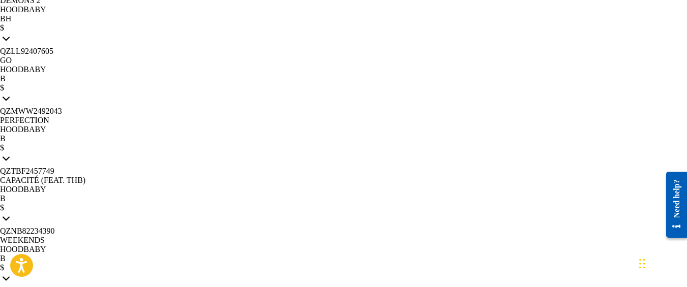
scroll to position [4923, 0]
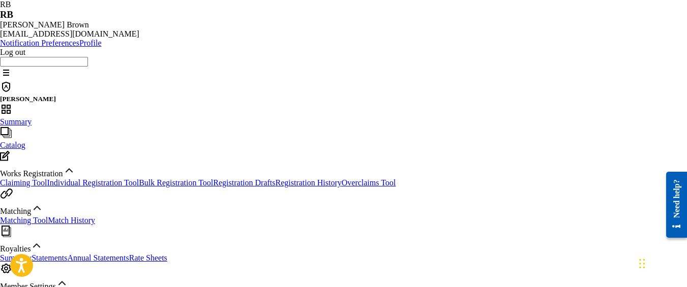
scroll to position [58, 0]
type input "pointera"
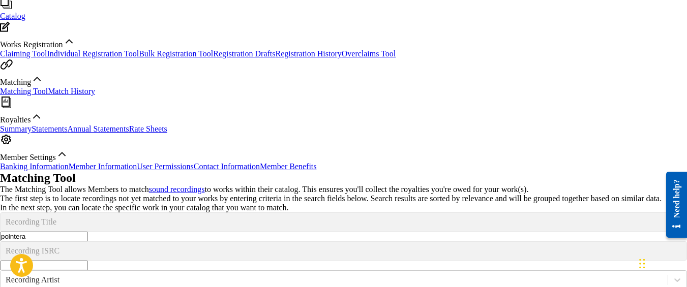
scroll to position [188, 0]
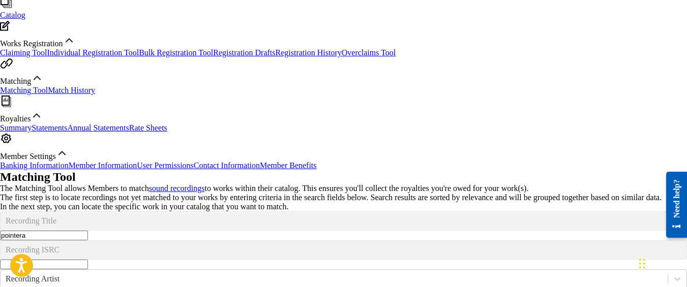
type input "\"
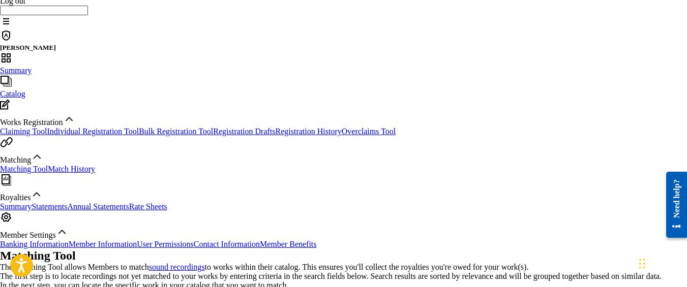
scroll to position [109, 0]
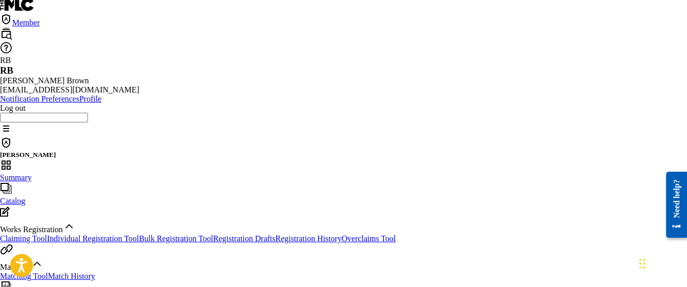
scroll to position [0, 0]
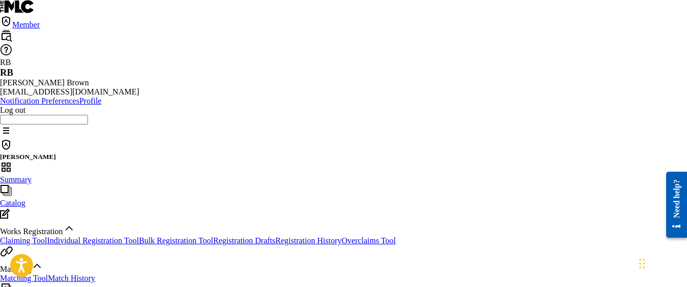
type input "n"
type input "5side"
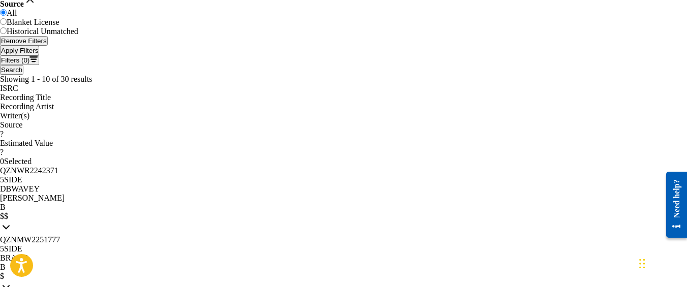
scroll to position [649, 0]
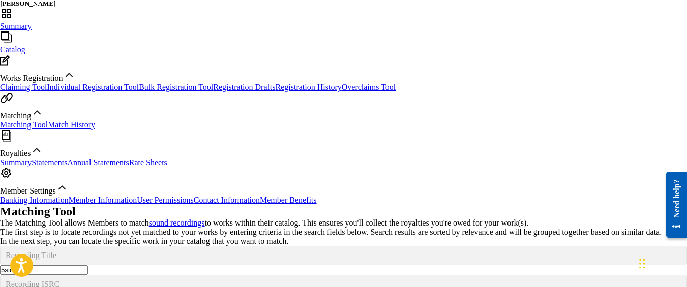
scroll to position [153, 0]
type input "hoodbabybeats"
click at [88, 266] on input "5side" at bounding box center [44, 271] width 88 height 10
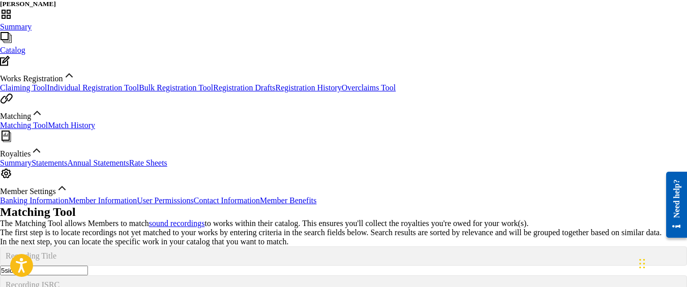
click at [88, 266] on input "5side" at bounding box center [44, 271] width 88 height 10
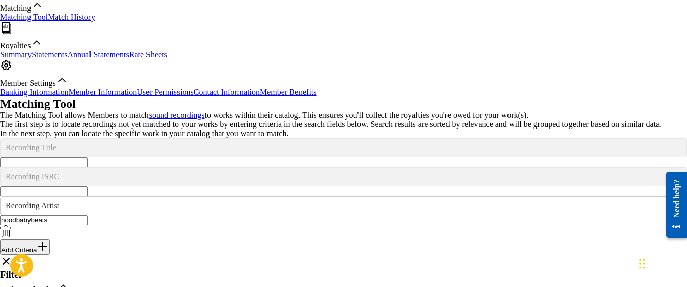
scroll to position [262, 0]
click at [88, 215] on input "hoodbabybeats" at bounding box center [44, 220] width 88 height 10
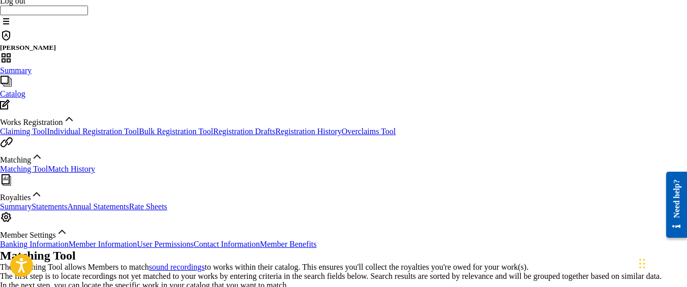
scroll to position [111, 0]
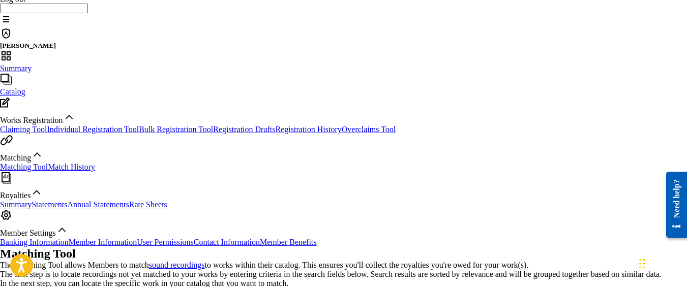
type input "hoodbaby"
type input "Killing Me"
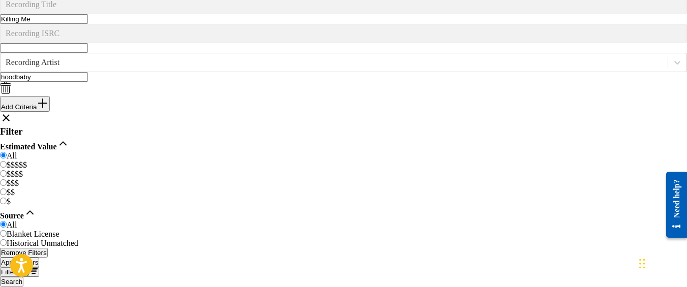
scroll to position [405, 0]
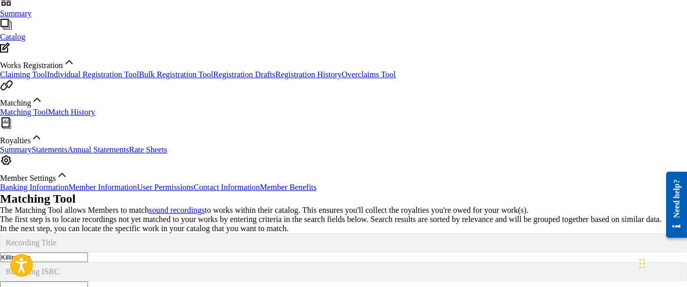
scroll to position [166, 0]
click at [88, 253] on input "Killing Me" at bounding box center [44, 258] width 88 height 10
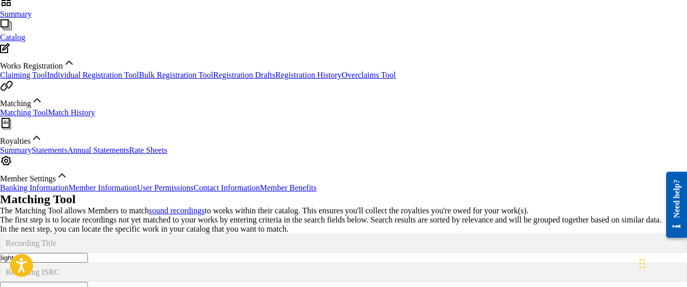
type input "Light Up"
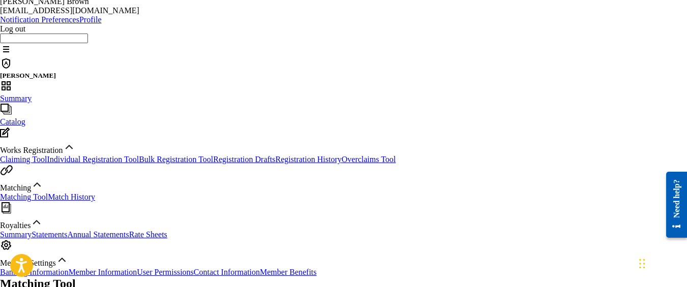
scroll to position [79, 0]
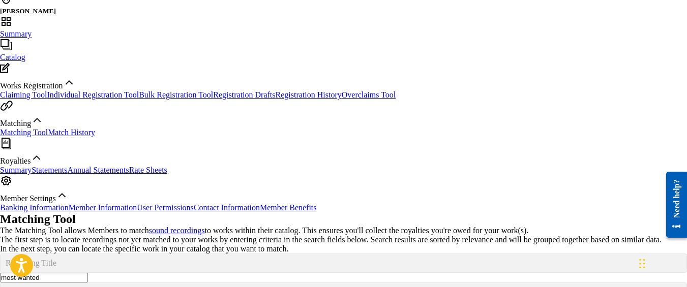
scroll to position [145, 0]
type input "m"
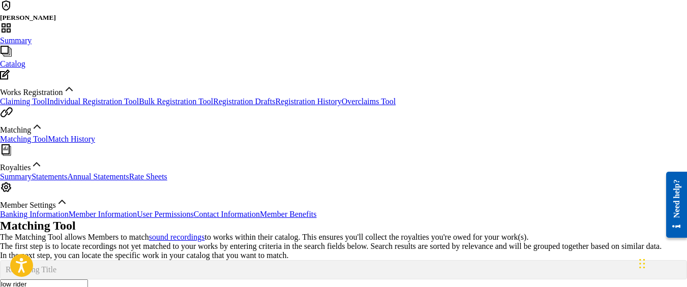
scroll to position [142, 0]
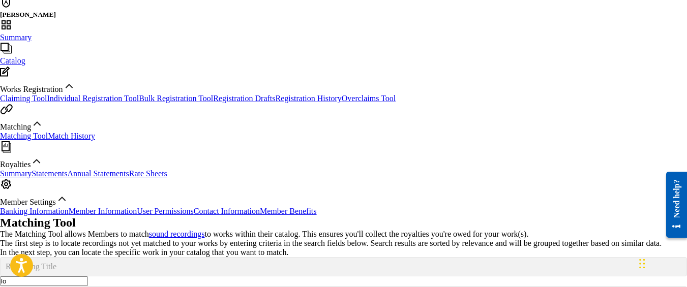
type input "l"
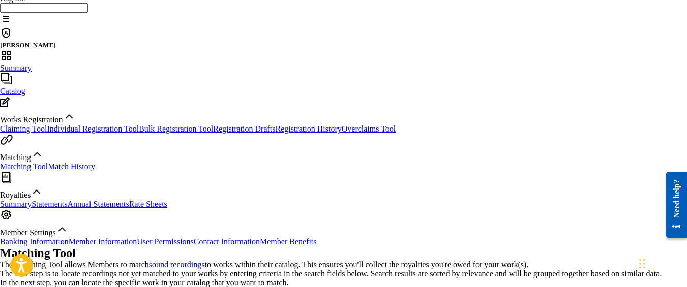
scroll to position [115, 0]
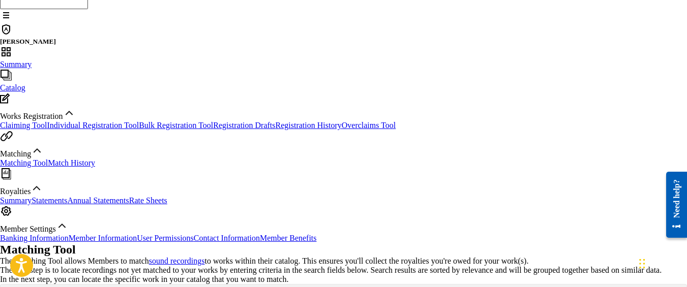
type input "n"
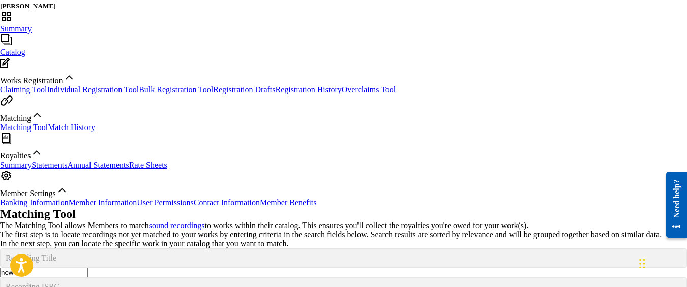
scroll to position [162, 0]
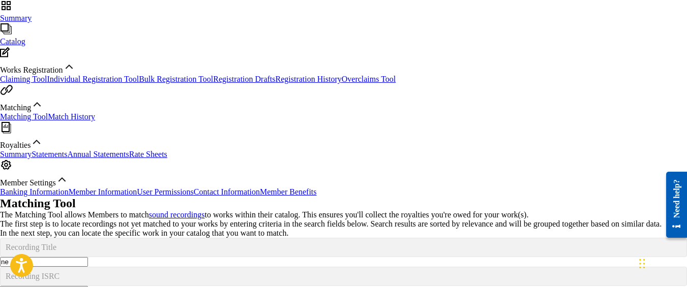
type input "n"
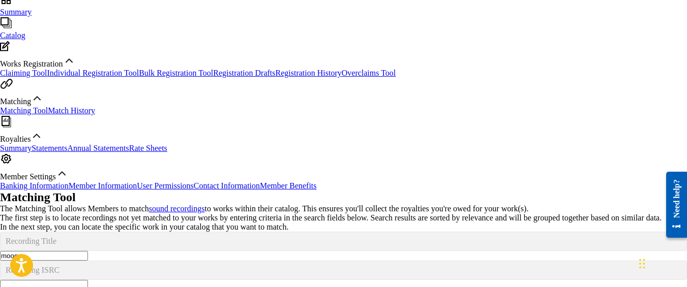
scroll to position [167, 0]
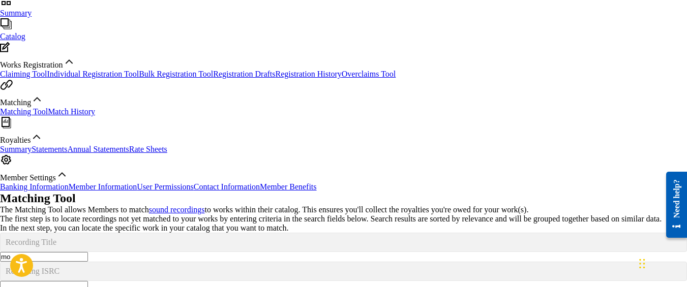
type input "m"
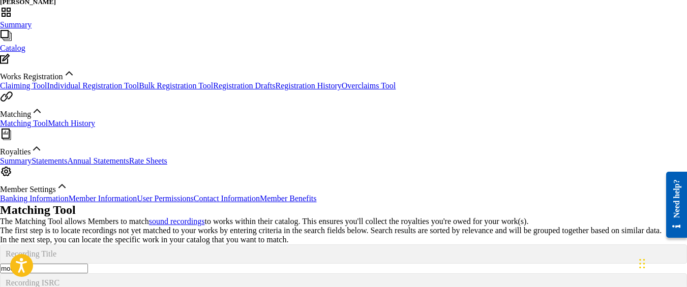
scroll to position [155, 0]
type input "m"
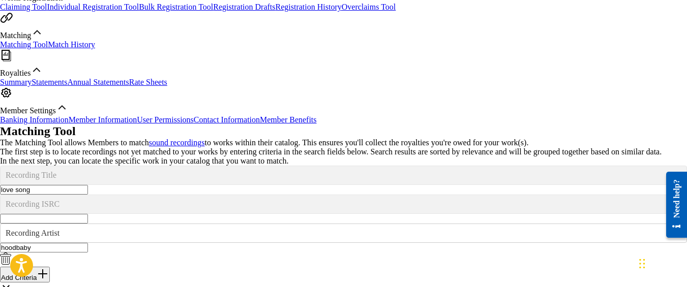
scroll to position [154, 0]
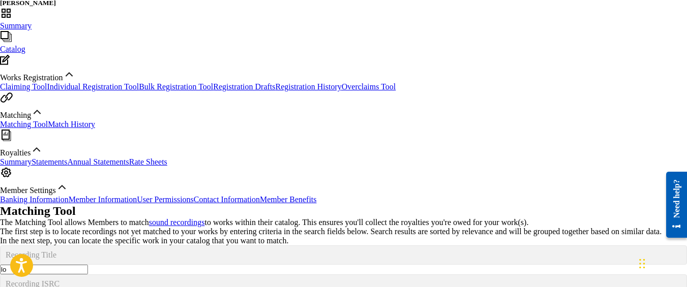
type input "l"
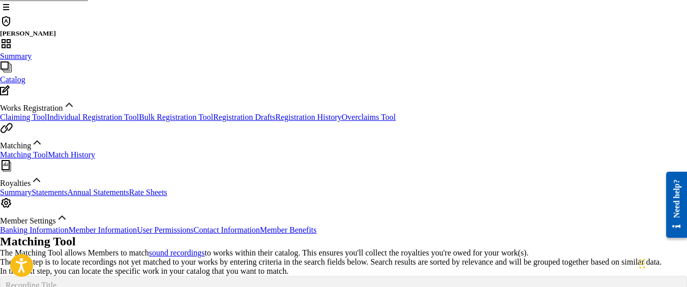
scroll to position [123, 0]
type input "g"
type input "holla at me"
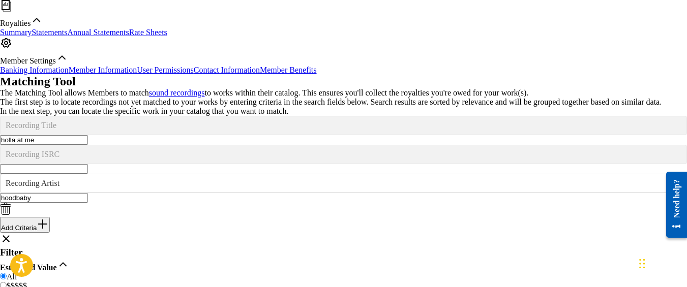
scroll to position [192, 0]
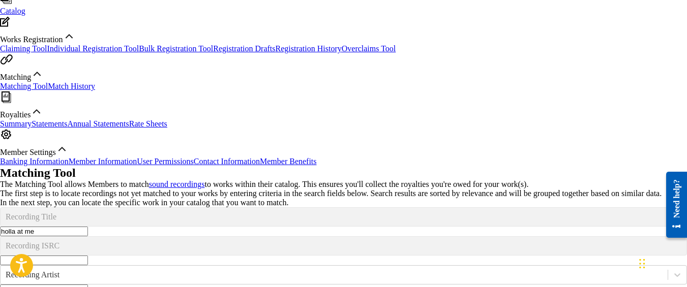
click at [88, 227] on input "holla at me" at bounding box center [44, 232] width 88 height 10
type input "gummi bears"
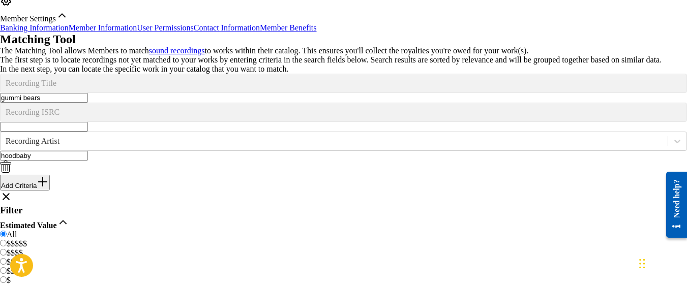
scroll to position [326, 0]
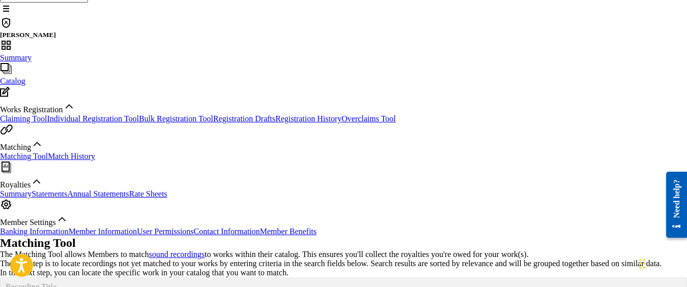
scroll to position [122, 0]
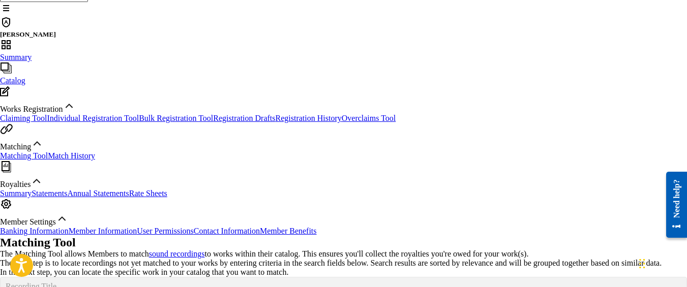
type input "mikej"
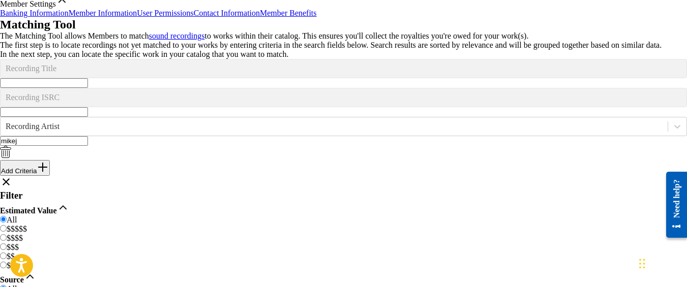
scroll to position [343, 0]
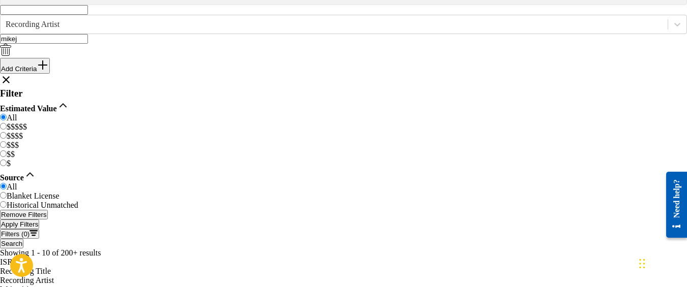
scroll to position [443, 0]
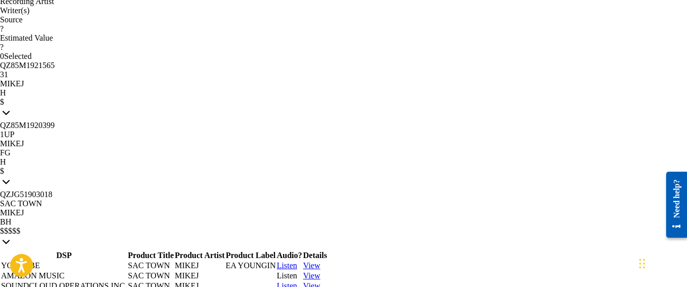
scroll to position [733, 0]
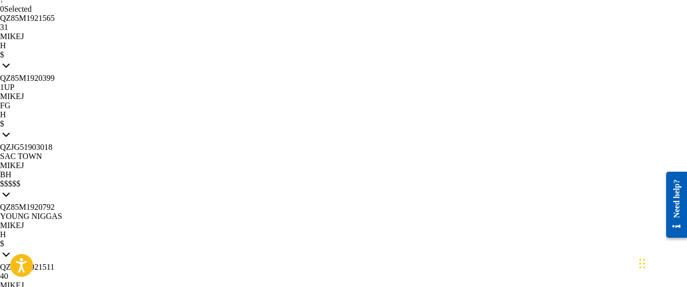
scroll to position [770, 0]
